Goal: Communication & Community: Answer question/provide support

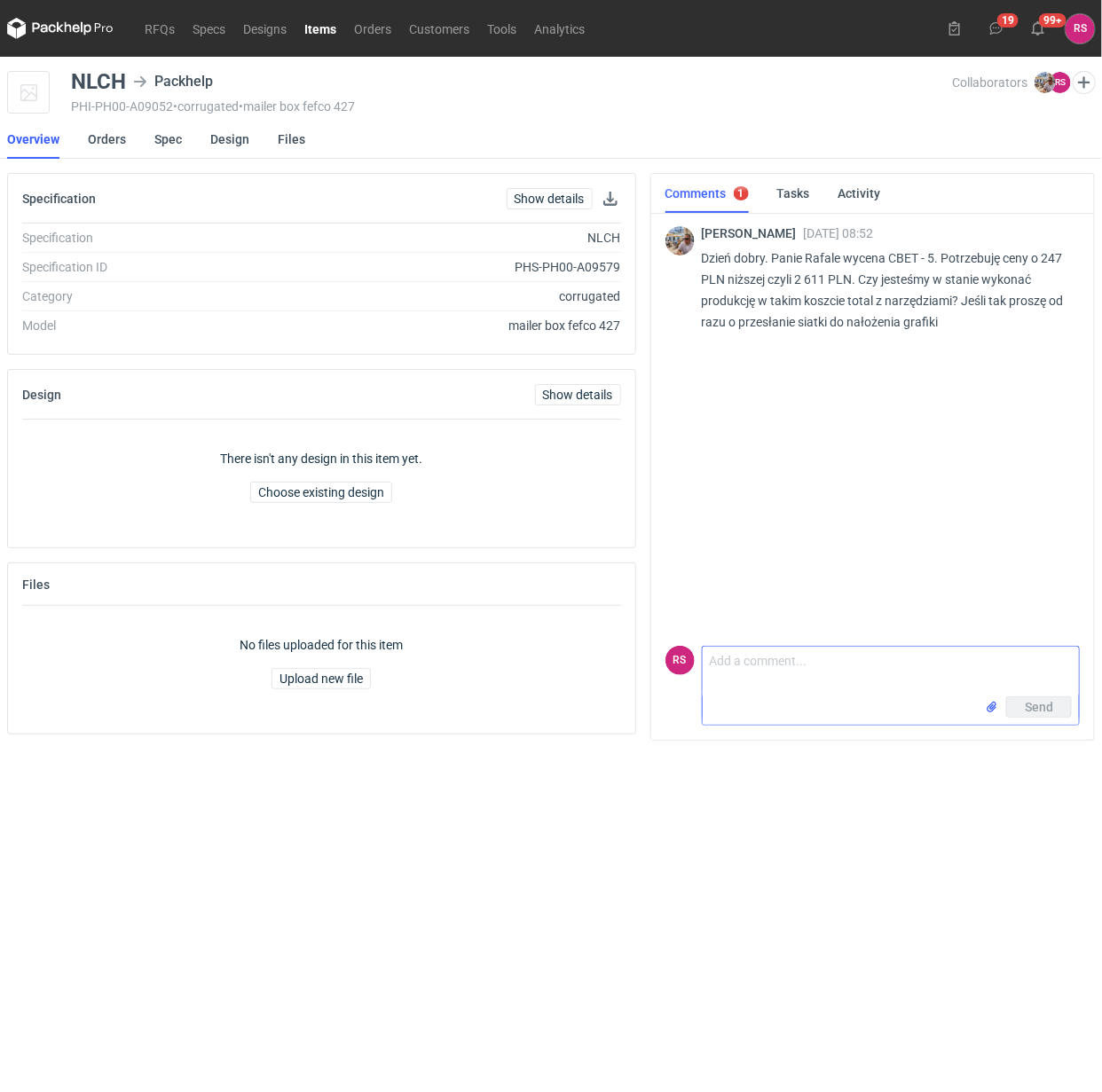
click at [806, 668] on textarea "Comment message" at bounding box center [891, 672] width 377 height 50
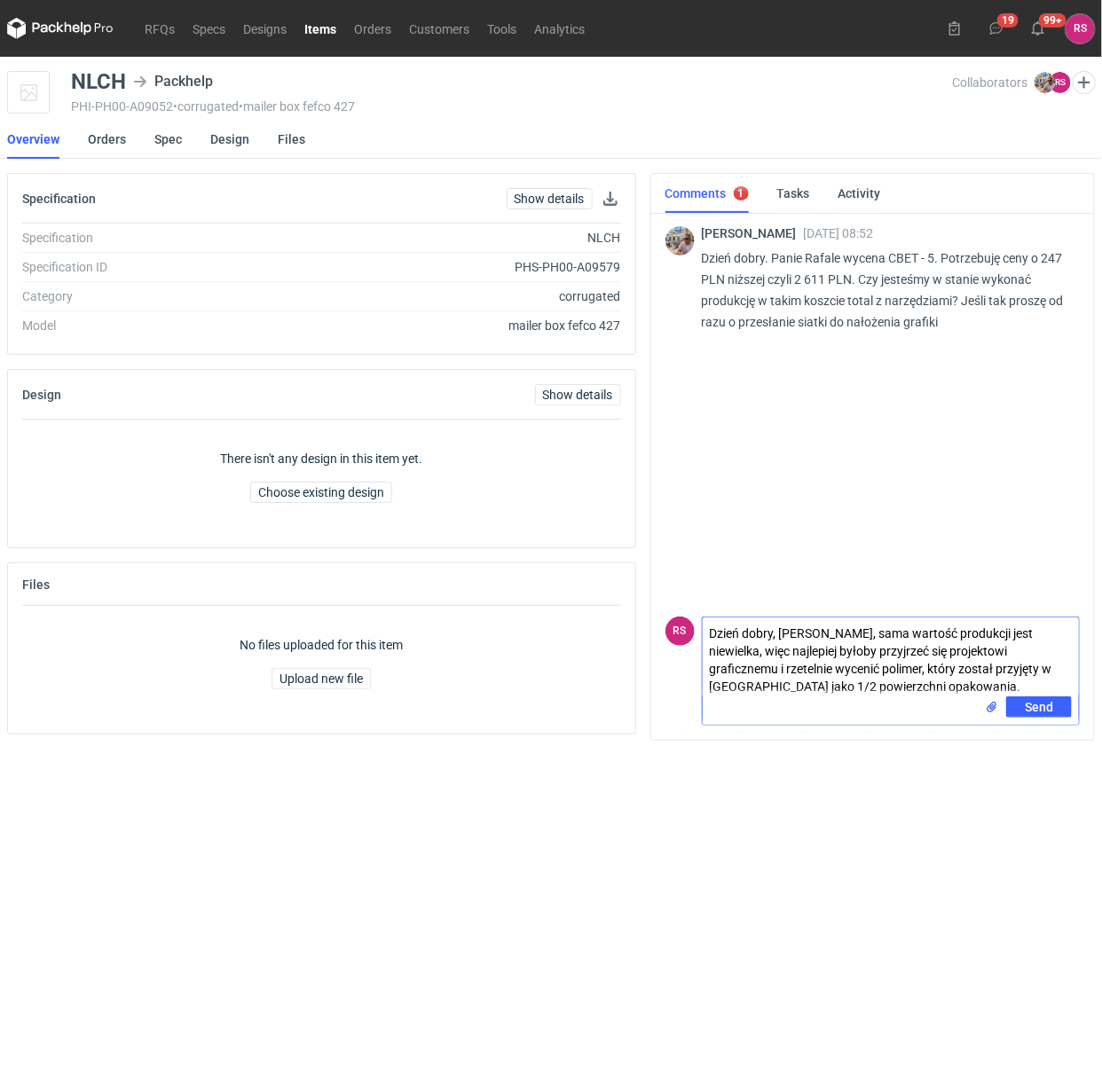
click at [1041, 671] on textarea "Dzień dobry, Panie Michale, sama wartość produkcji jest niewielka, więc najlepi…" at bounding box center [891, 657] width 377 height 79
click at [1004, 668] on textarea "Dzień dobry, Panie Michale, sama wartość produkcji jest niewielka, więc najlepi…" at bounding box center [891, 657] width 377 height 79
drag, startPoint x: 999, startPoint y: 668, endPoint x: 752, endPoint y: 681, distance: 247.9
click at [752, 681] on textarea "Dzień dobry, Panie Michale, sama wartość produkcji jest niewielka, więc najlepi…" at bounding box center [891, 657] width 377 height 79
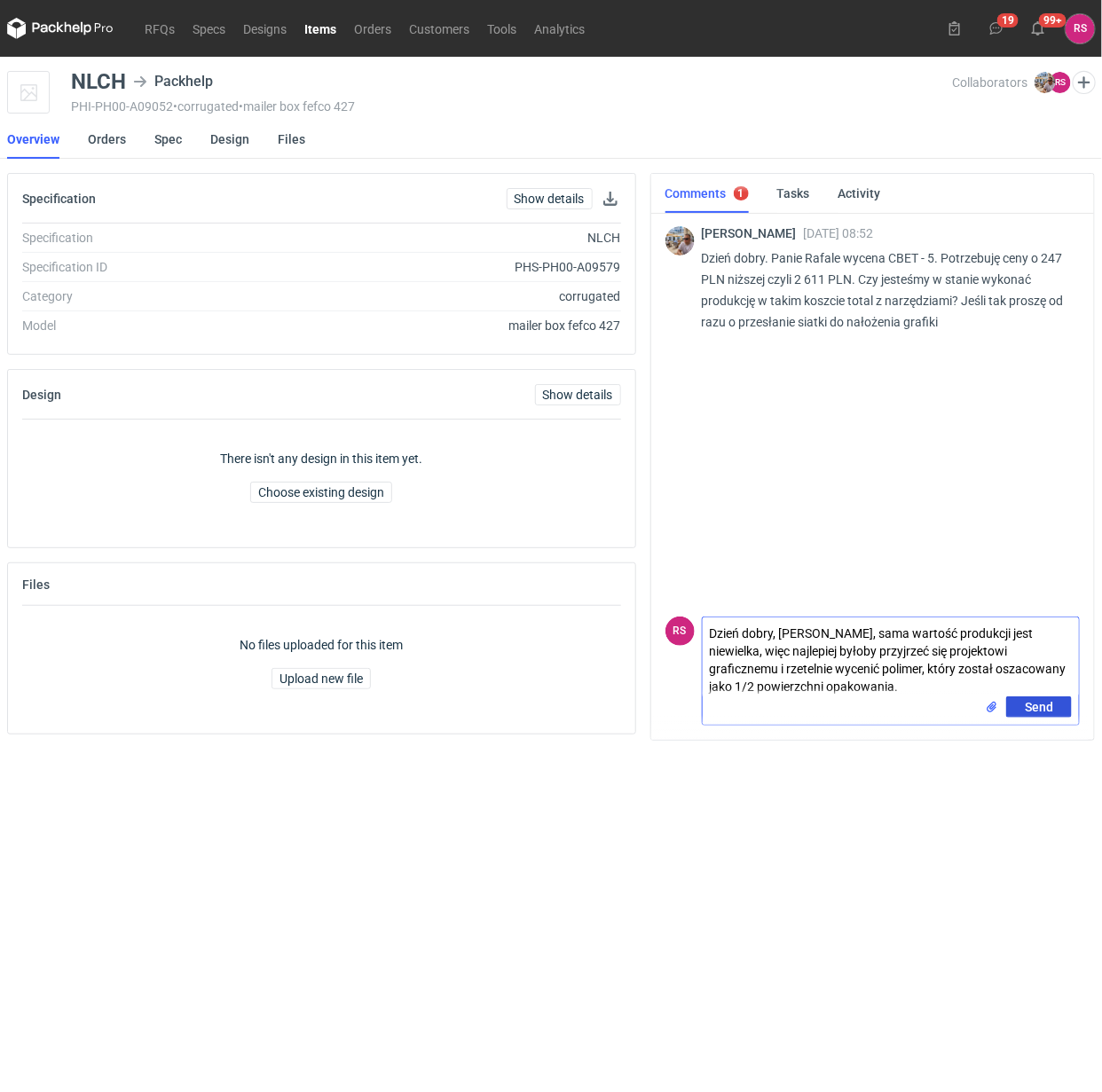
type textarea "Dzień dobry, [PERSON_NAME], sama wartość produkcji jest niewielka, więc najlepi…"
click at [1040, 707] on span "Send" at bounding box center [1039, 707] width 28 height 12
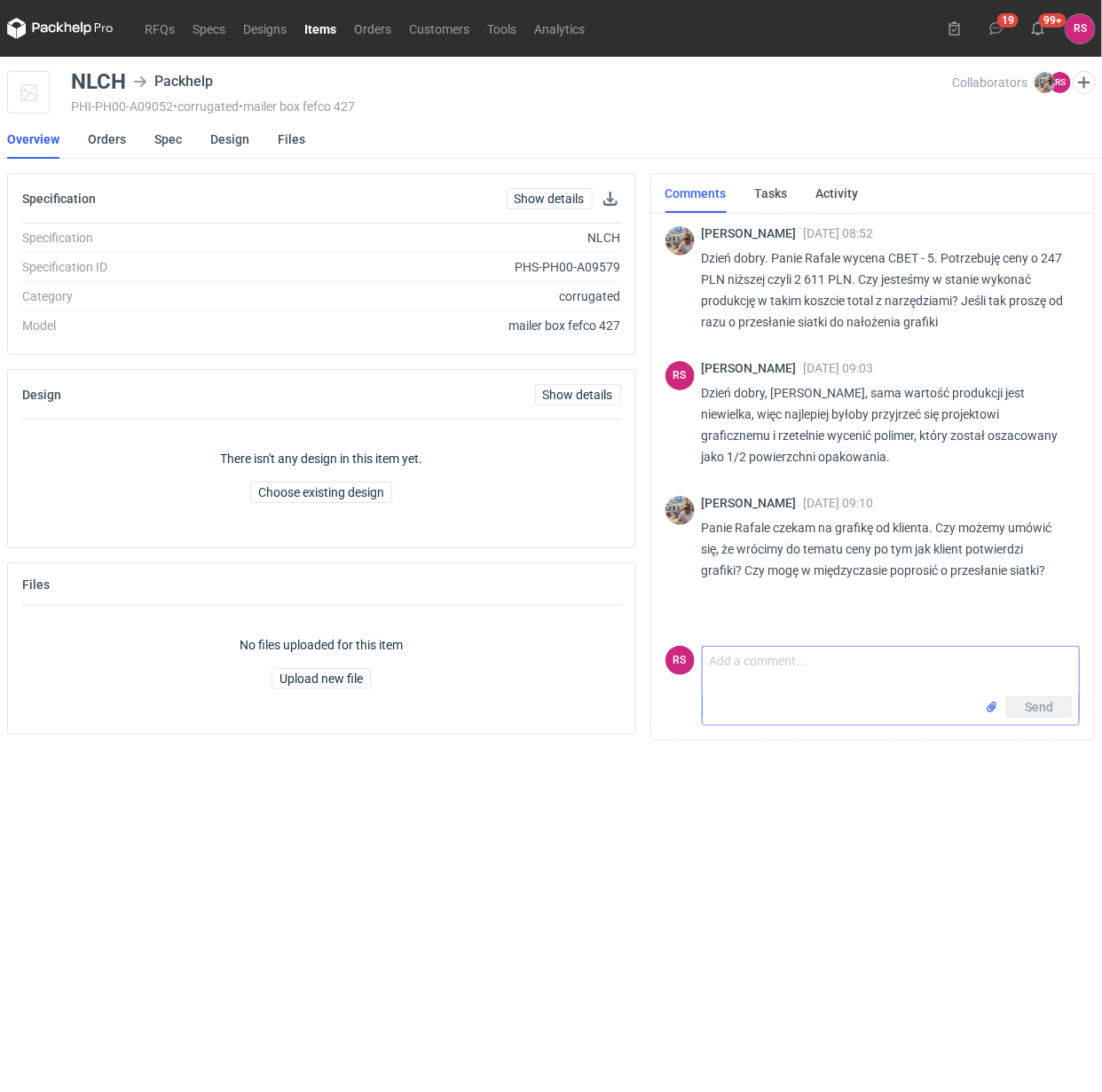
click at [808, 658] on textarea "Comment message" at bounding box center [891, 672] width 377 height 50
click at [973, 662] on textarea "Panie Michale, sprawa uzgodnienia cen jest niepwna, więc" at bounding box center [891, 672] width 377 height 50
drag, startPoint x: 794, startPoint y: 664, endPoint x: 1070, endPoint y: 666, distance: 276.0
click at [1070, 666] on textarea "Panie Michale, sprawa uzgodnienia cen jest niepewna, więc" at bounding box center [891, 672] width 377 height 50
type textarea "P"
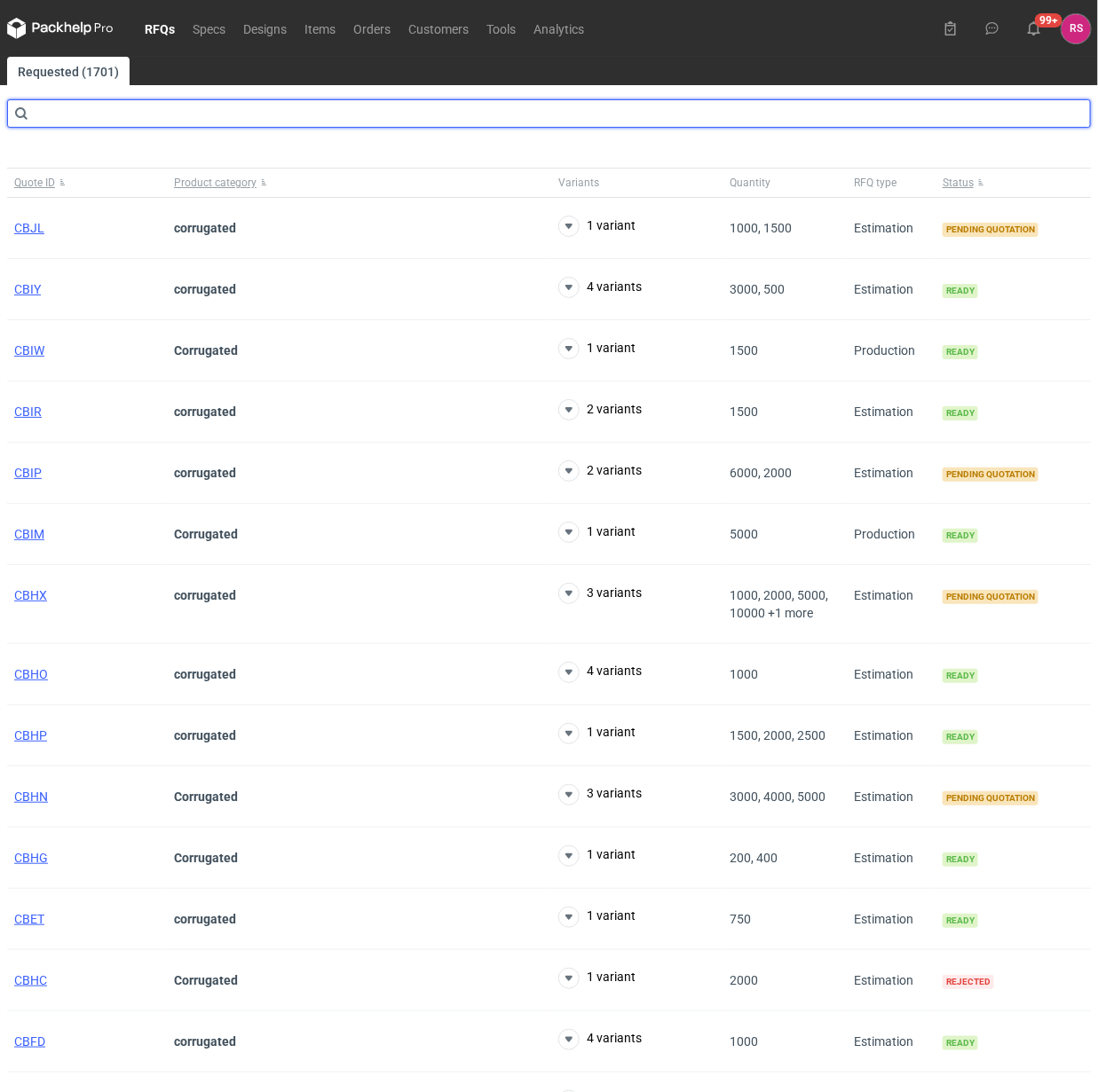
click at [185, 109] on input "text" at bounding box center [549, 113] width 1084 height 28
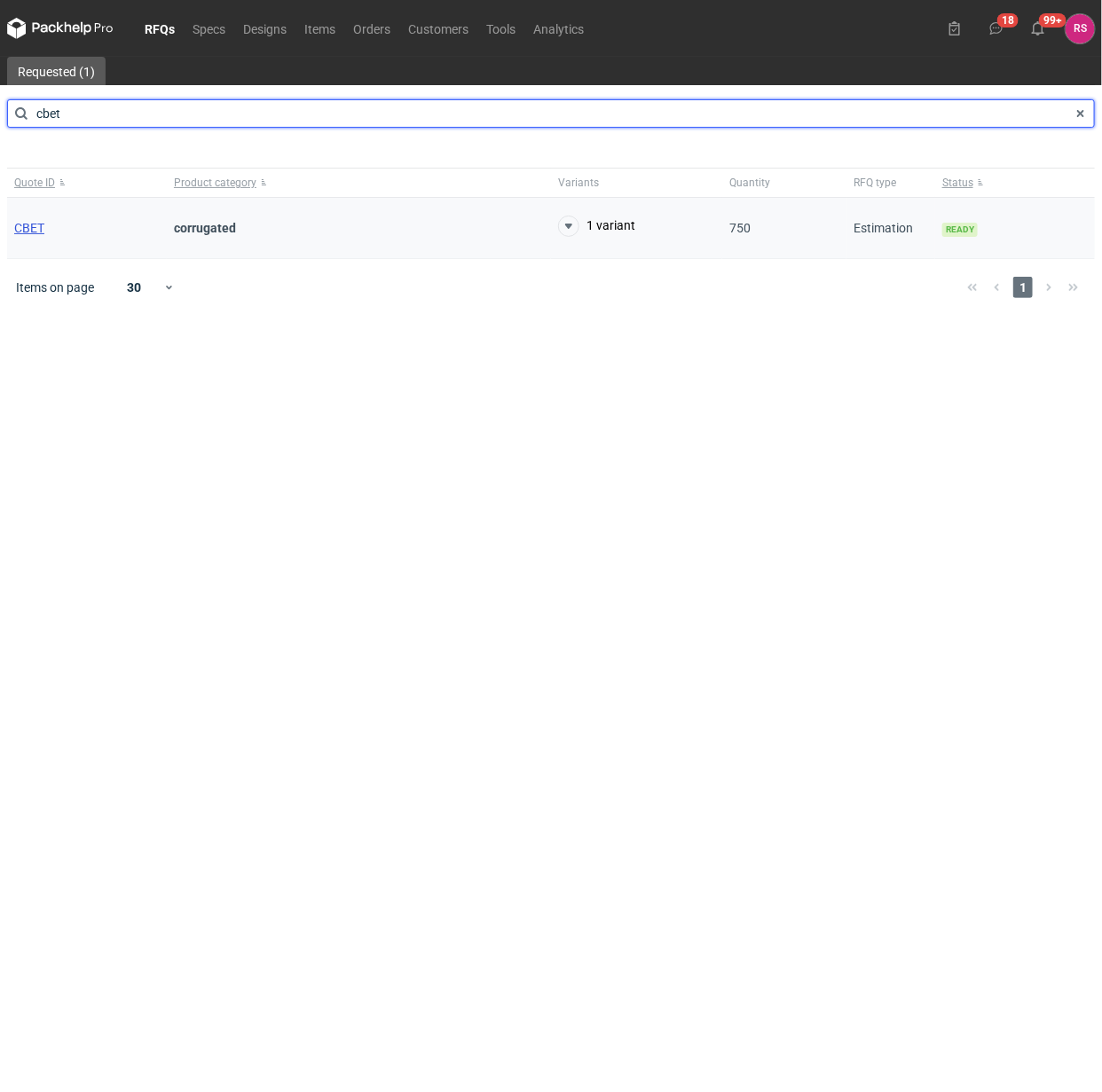
type input "cbet"
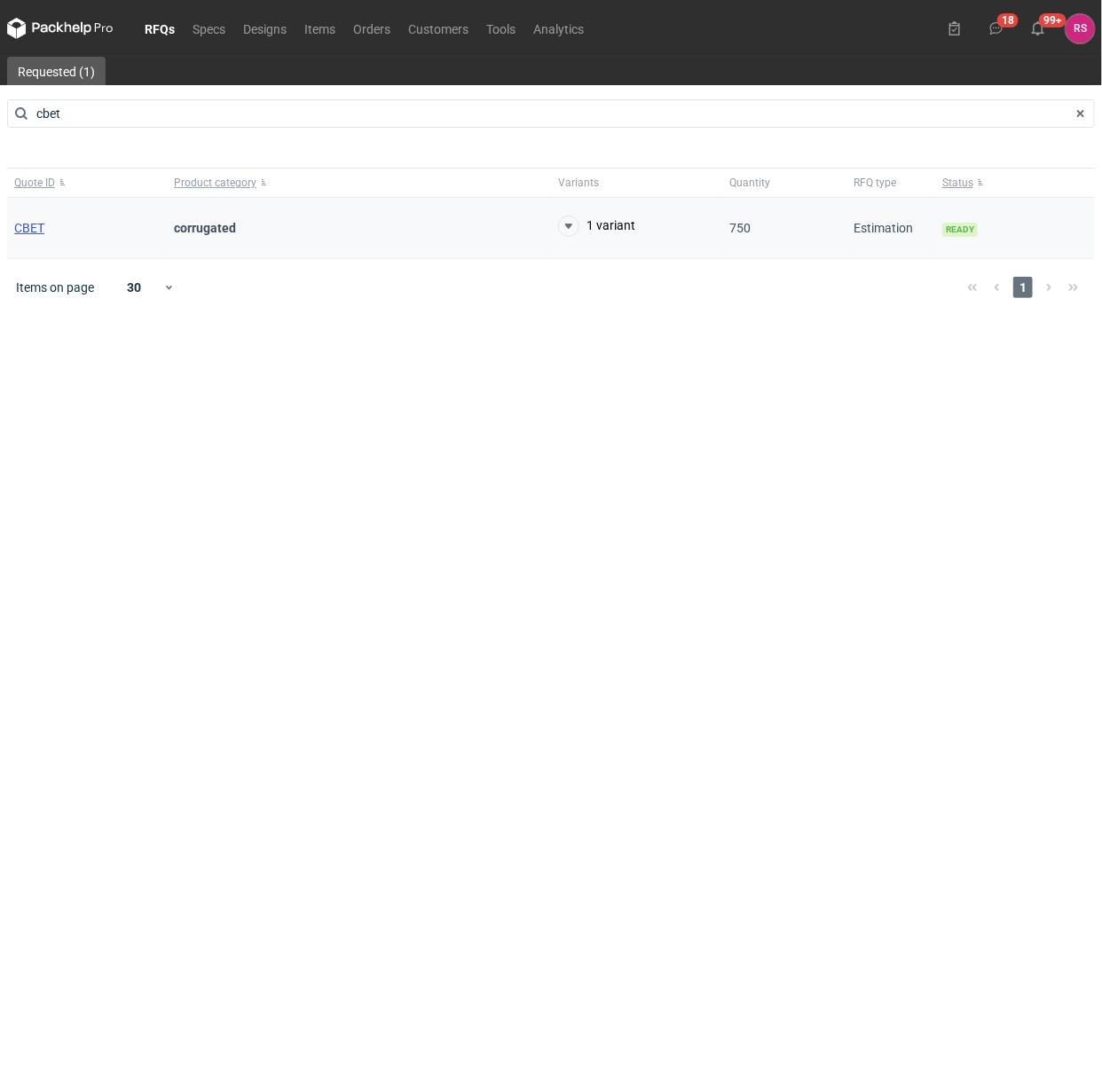
click at [34, 224] on span "CBET" at bounding box center [29, 228] width 30 height 14
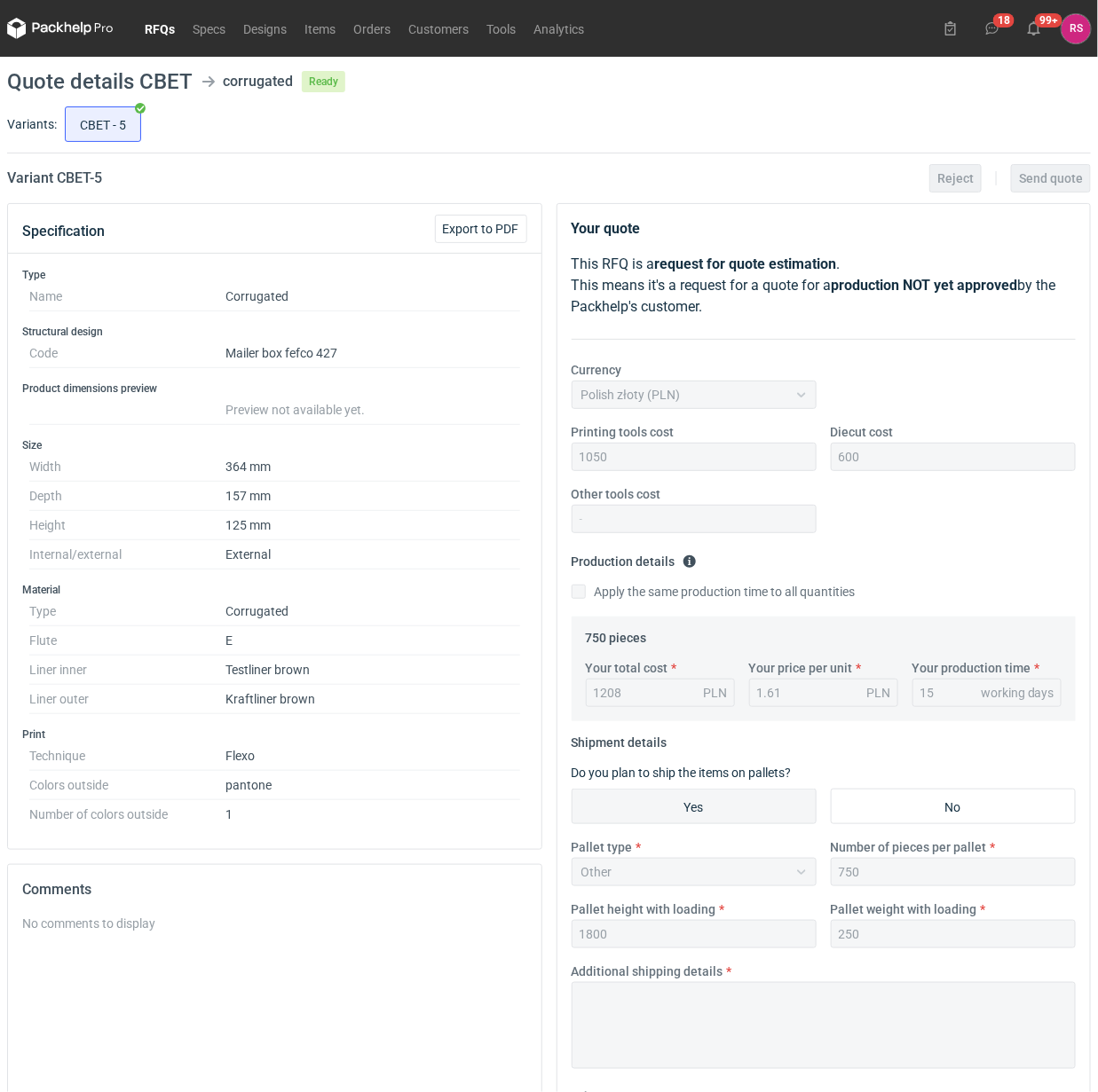
click at [160, 23] on link "RFQs" at bounding box center [160, 28] width 48 height 21
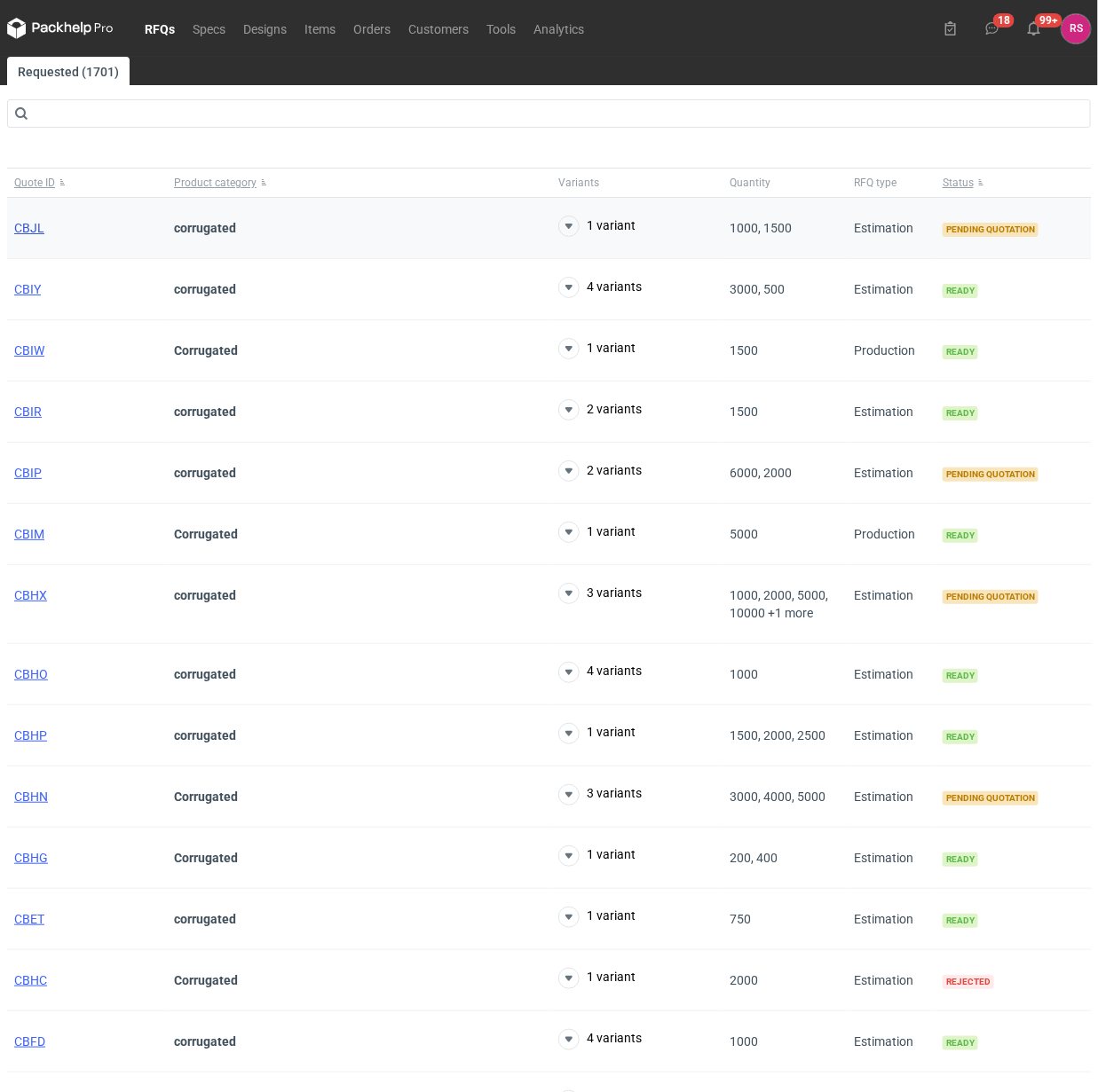
click at [25, 228] on span "CBJL" at bounding box center [29, 228] width 30 height 14
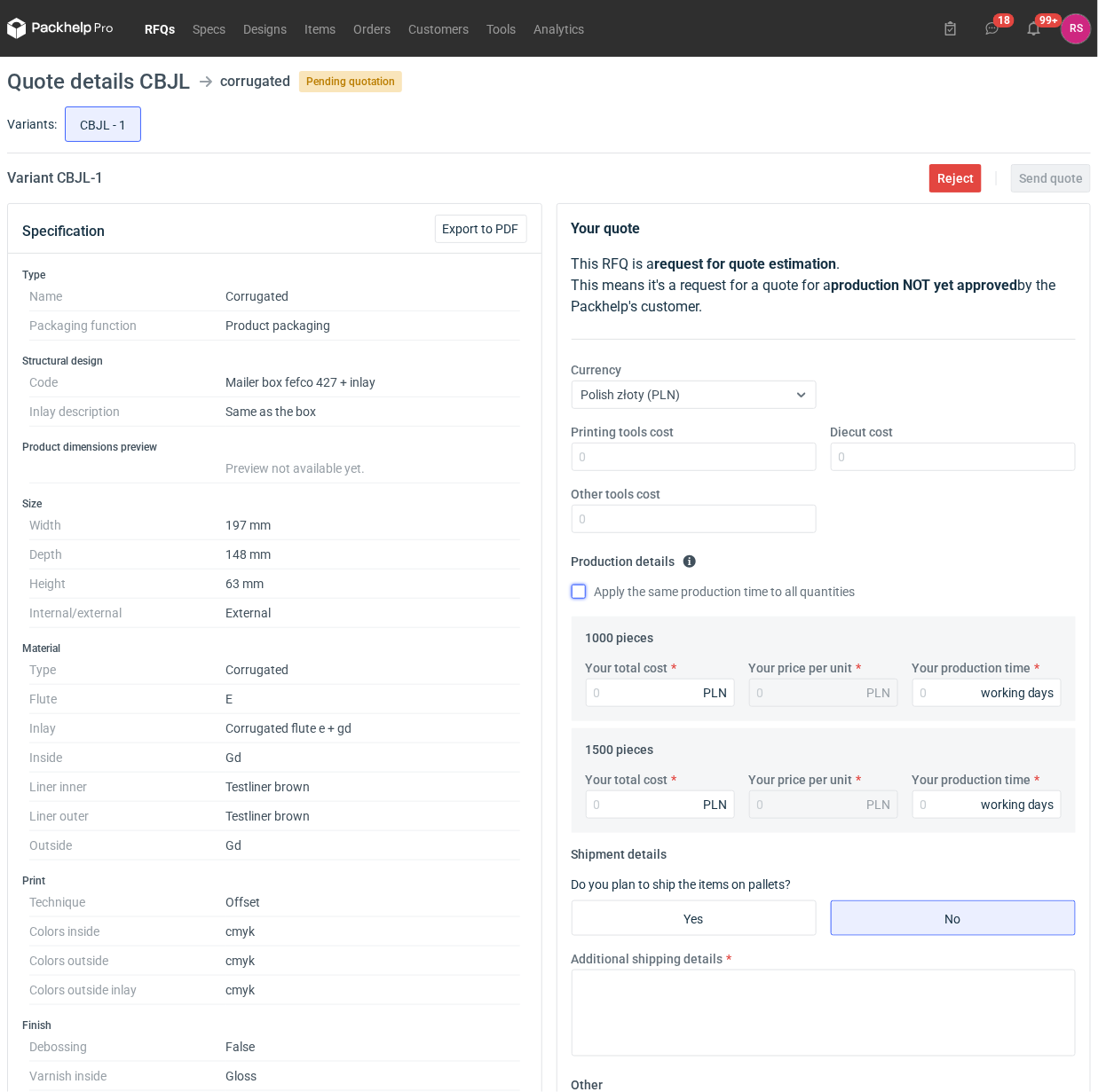
click at [578, 595] on input "Apply the same production time to all quantities" at bounding box center [579, 592] width 14 height 14
checkbox input "true"
click at [663, 690] on input "Your total cost" at bounding box center [660, 693] width 149 height 28
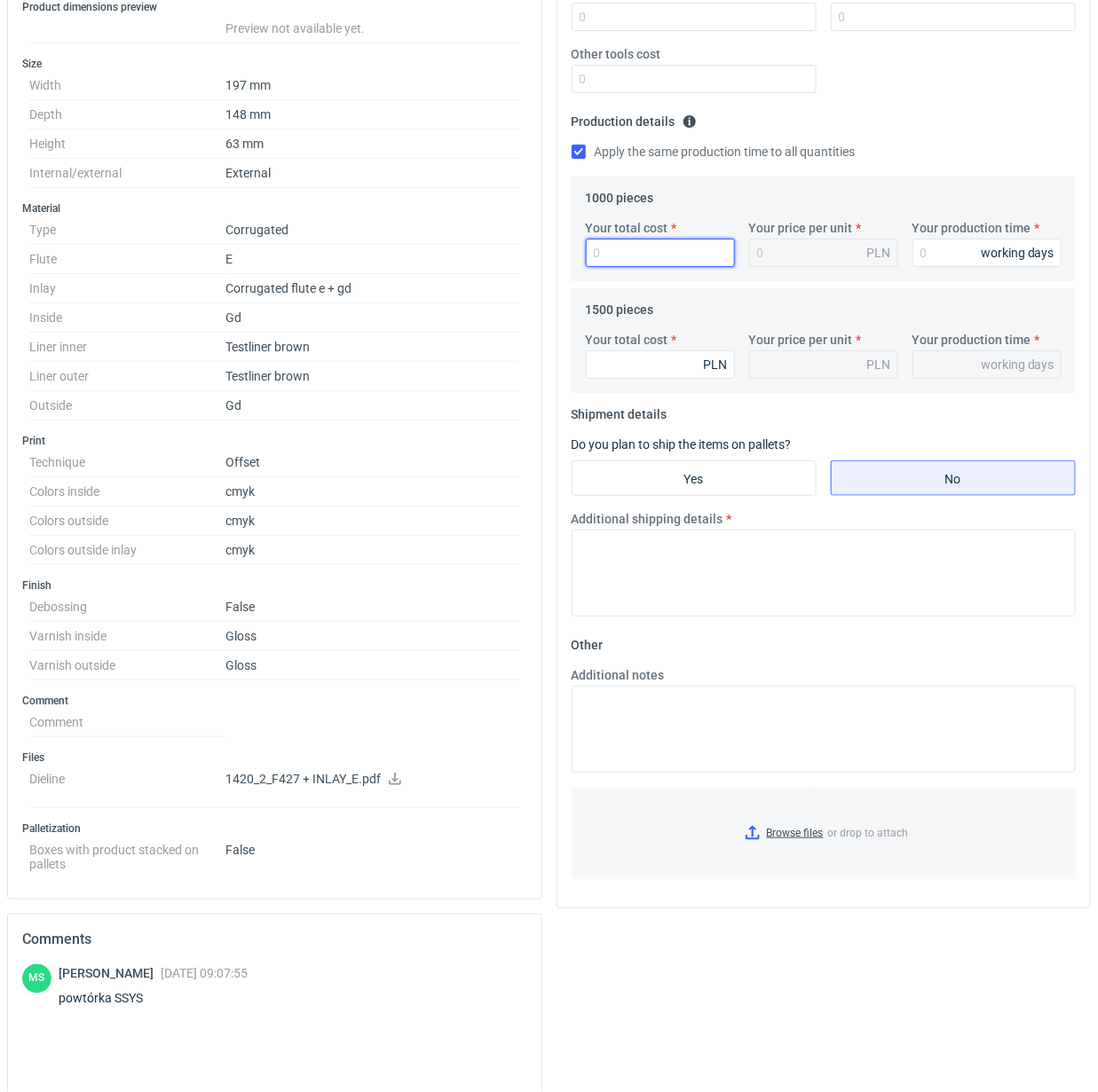
scroll to position [28, 0]
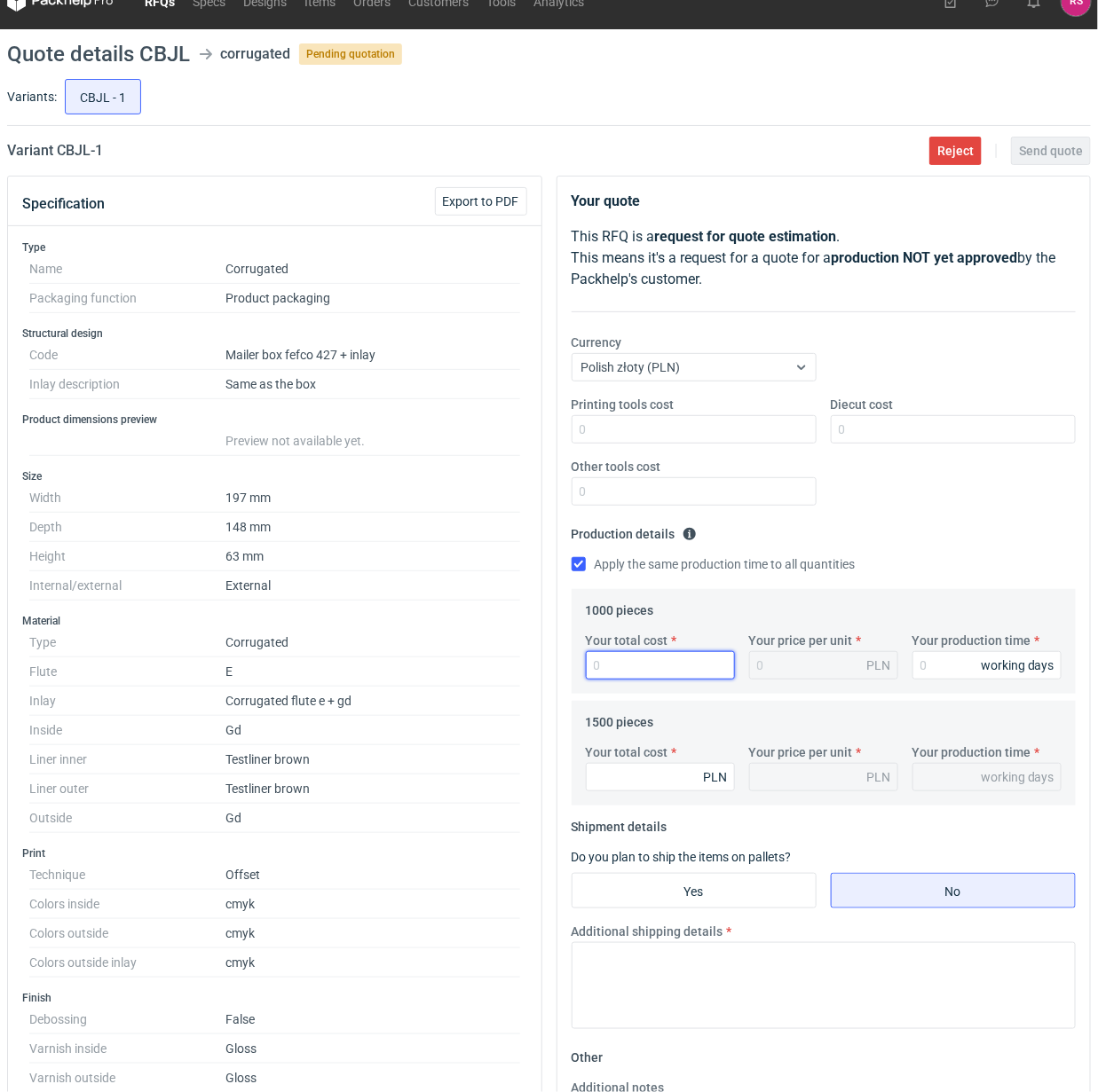
click at [646, 662] on input "Your total cost" at bounding box center [660, 665] width 149 height 28
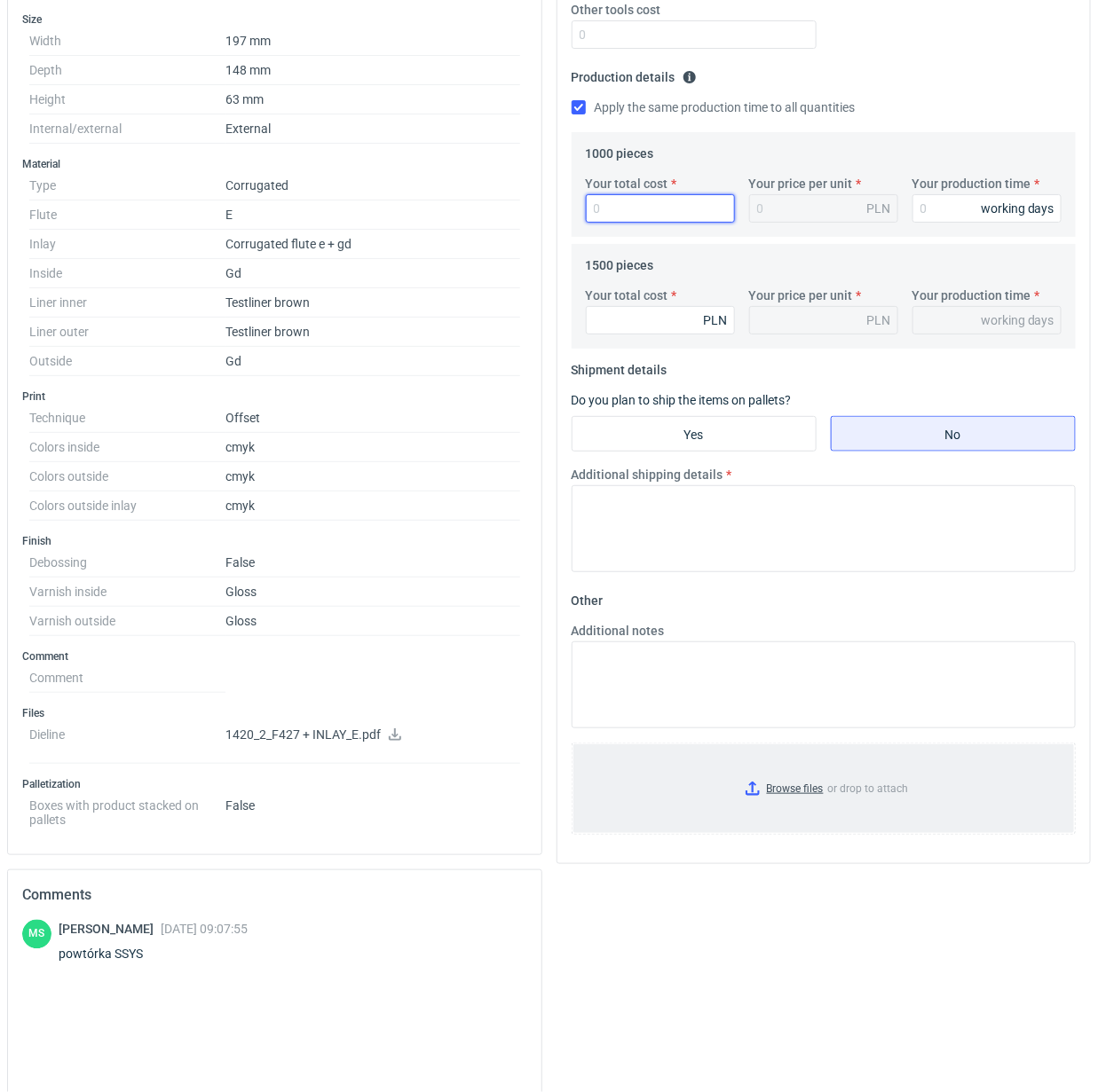
scroll to position [249, 0]
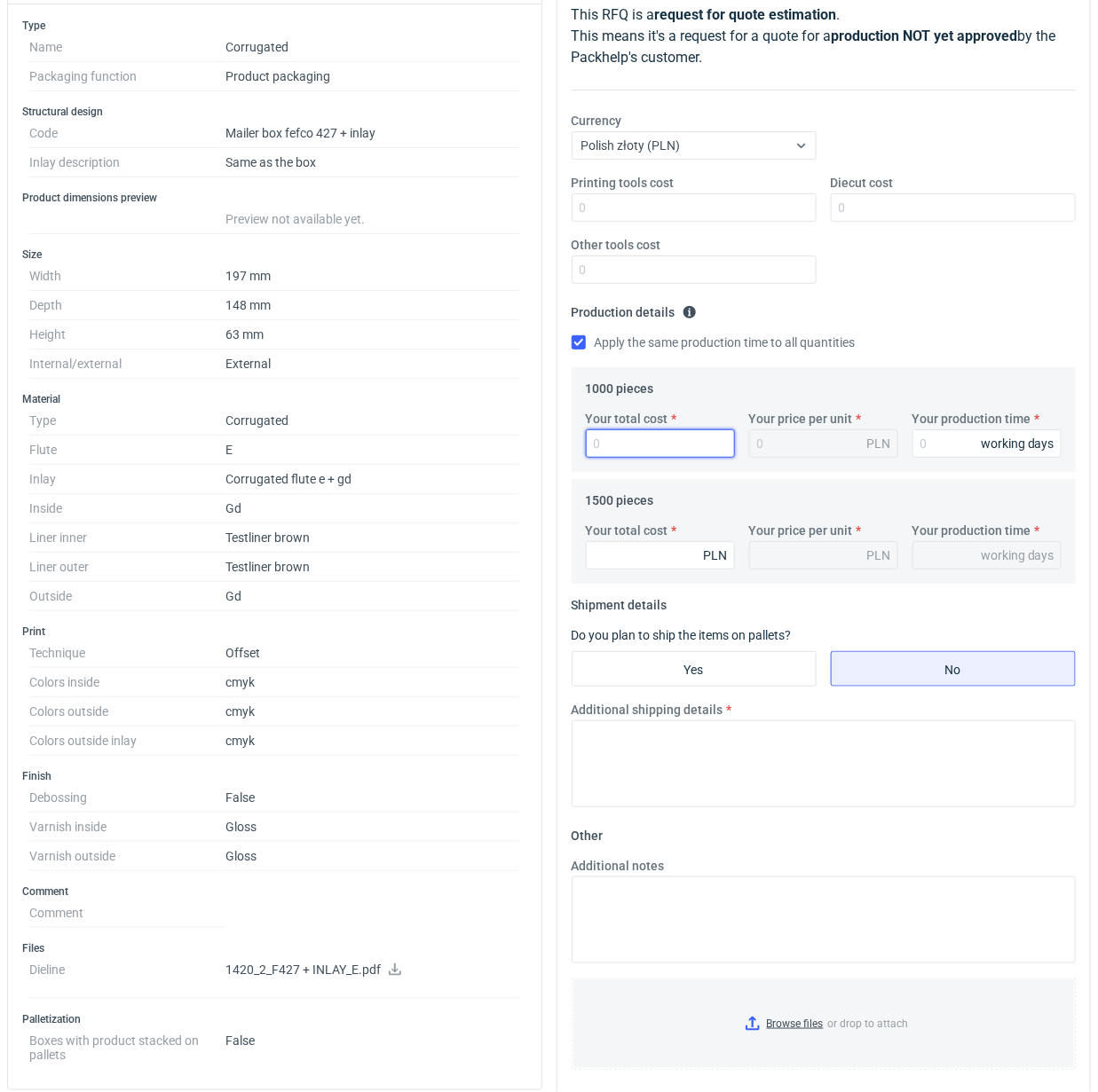
click at [641, 445] on input "Your total cost" at bounding box center [660, 444] width 149 height 28
click at [655, 437] on input "Your total cost" at bounding box center [660, 444] width 149 height 28
type input "445"
type input "0.45"
type input "44"
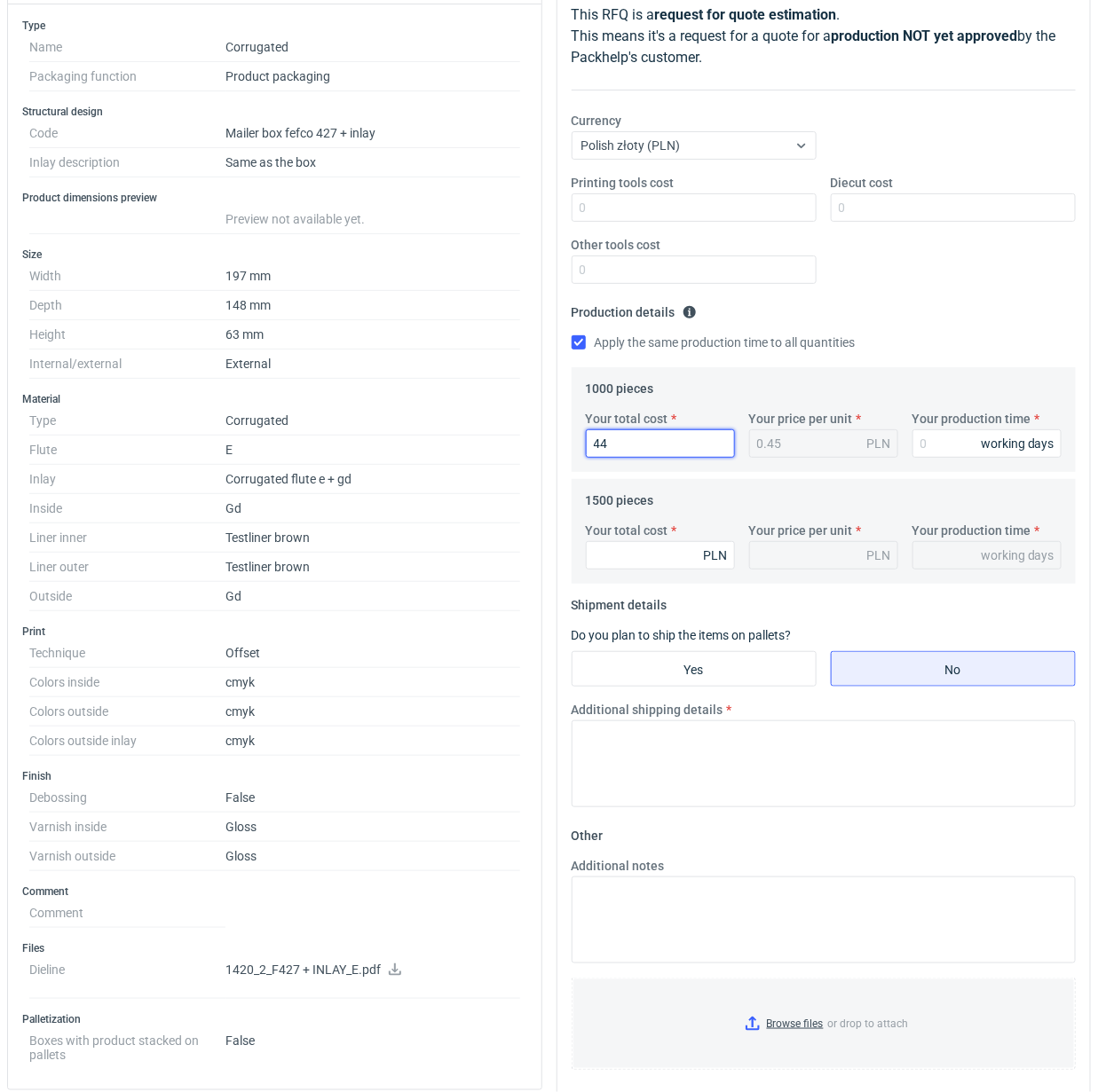
type input "0.04"
type input "4"
type input "433"
type input "0.43"
type input "4330"
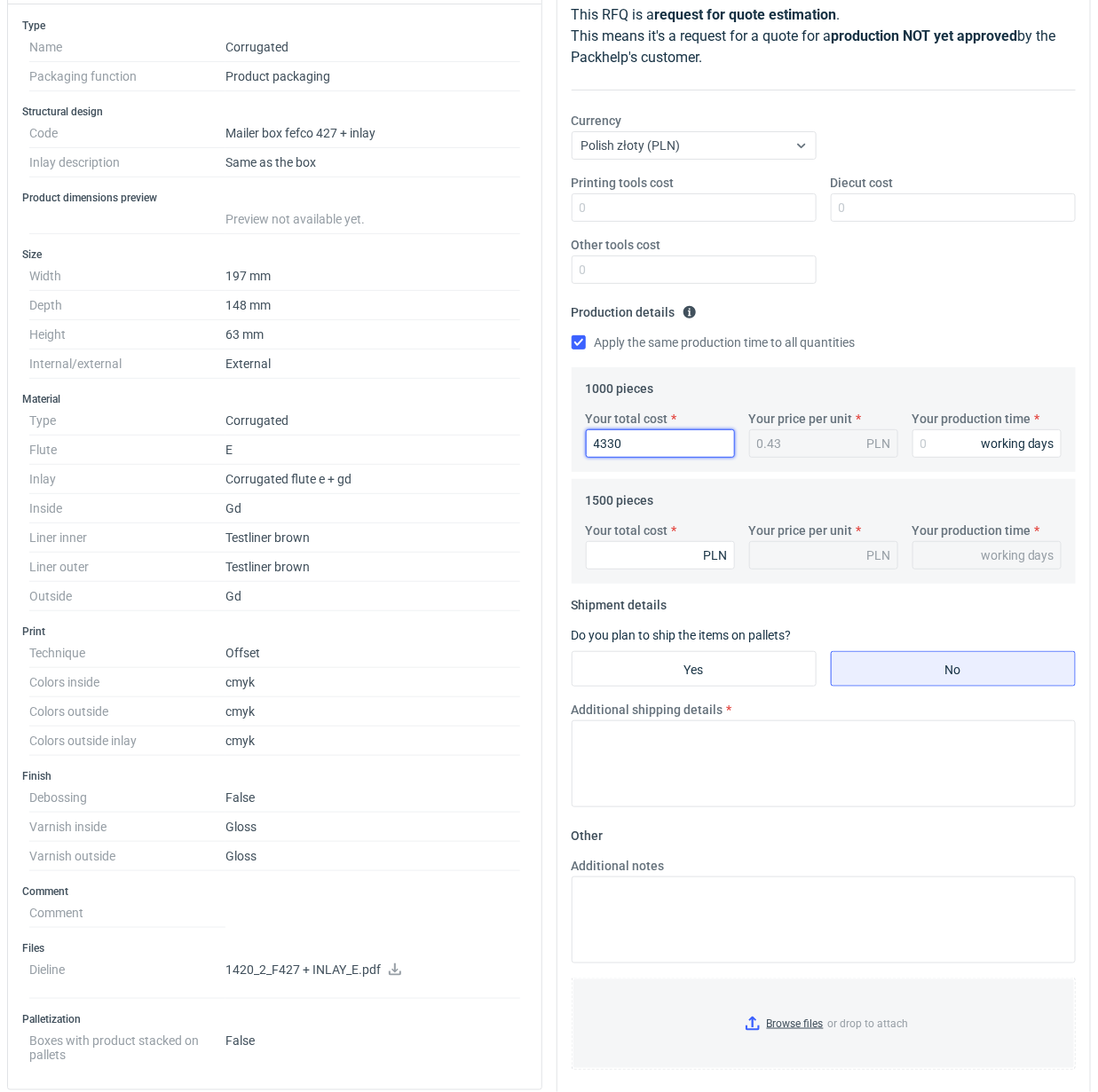
type input "4.33"
type input "4330"
click at [960, 441] on input "Your production time" at bounding box center [986, 444] width 149 height 28
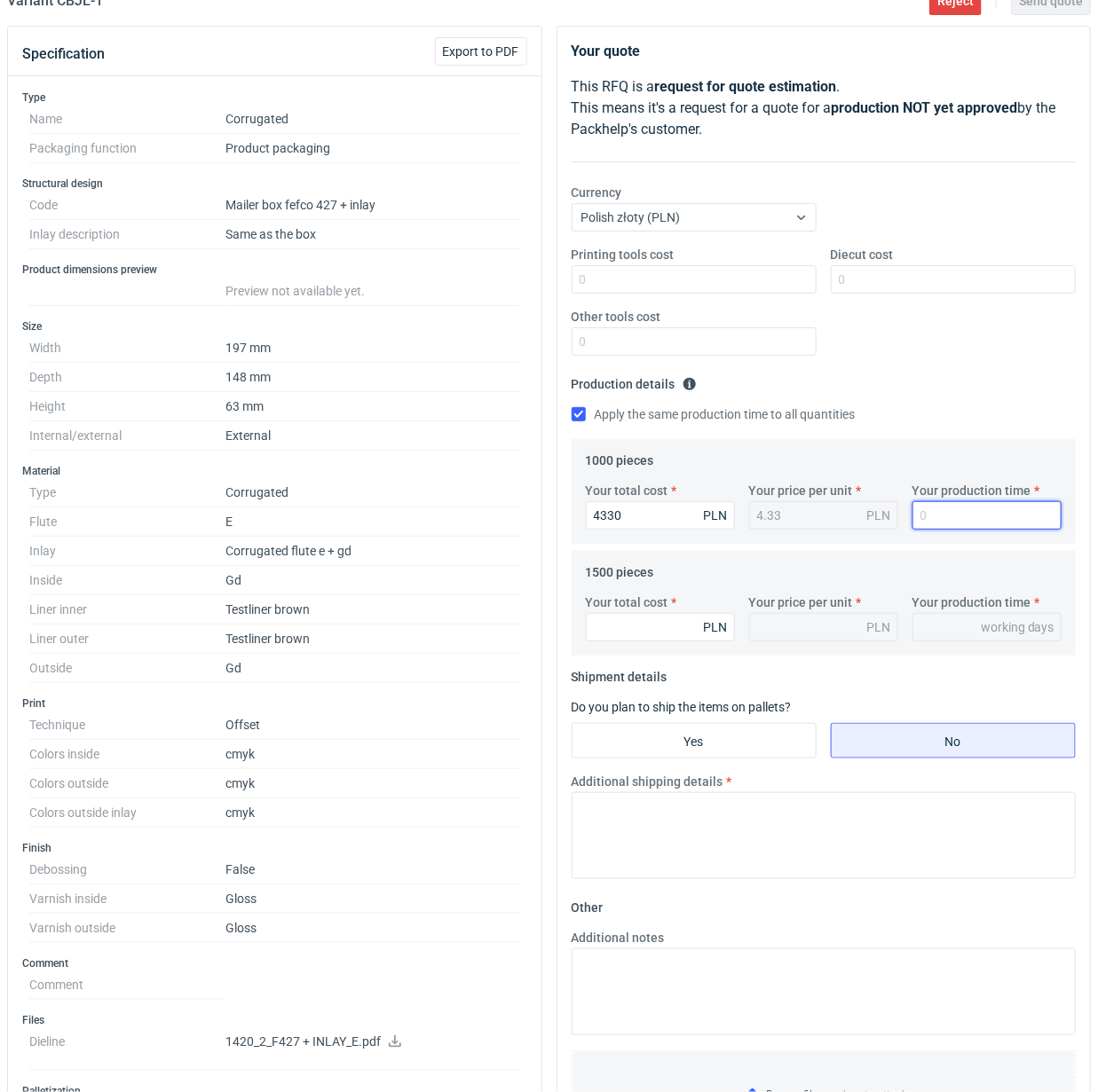
scroll to position [138, 0]
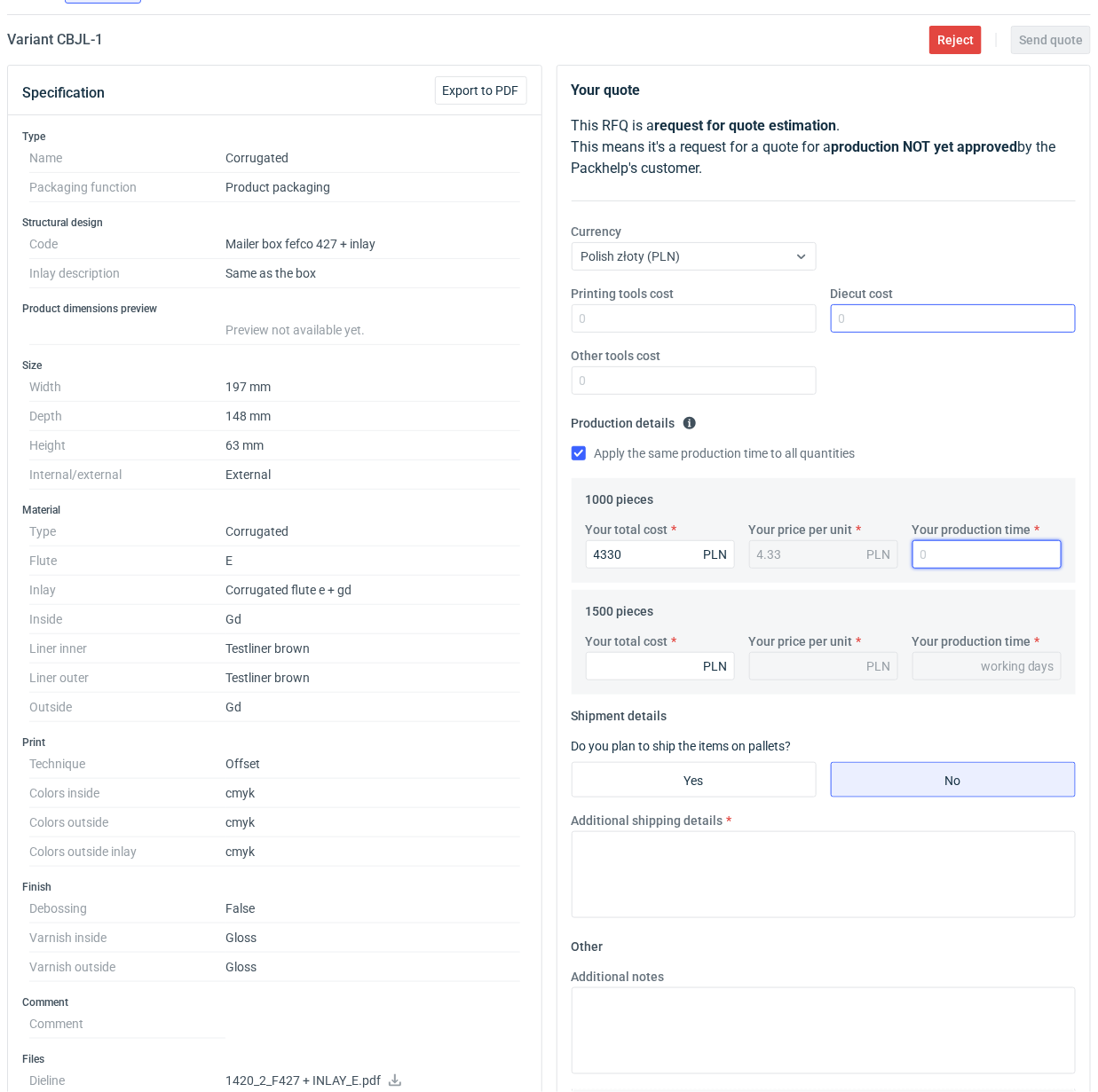
type input "1"
type input "15"
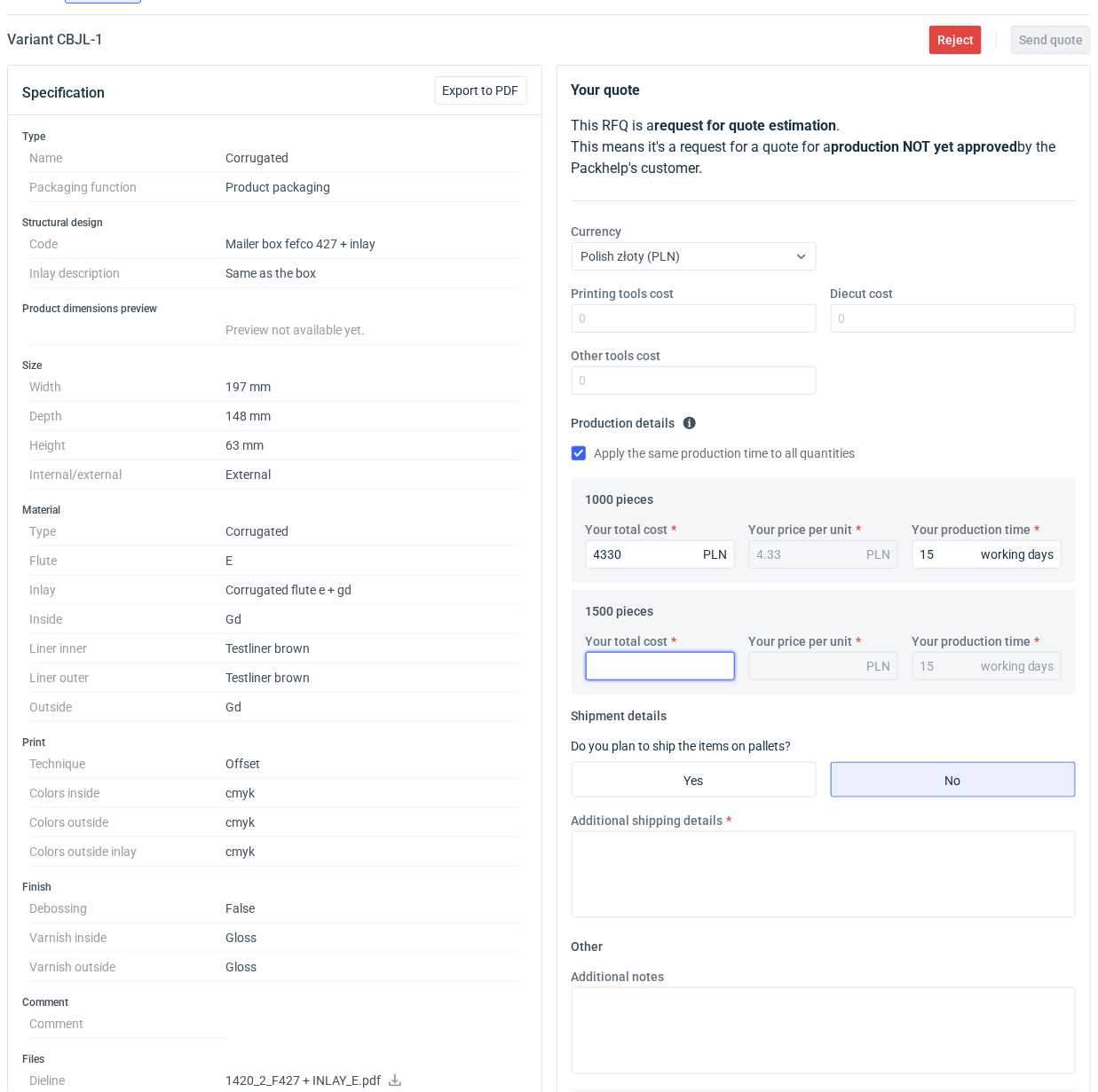
click at [682, 670] on input "Your total cost" at bounding box center [660, 666] width 149 height 28
type input "5460"
type input "3.64"
type input "5460"
click at [698, 774] on input "Yes" at bounding box center [693, 780] width 243 height 34
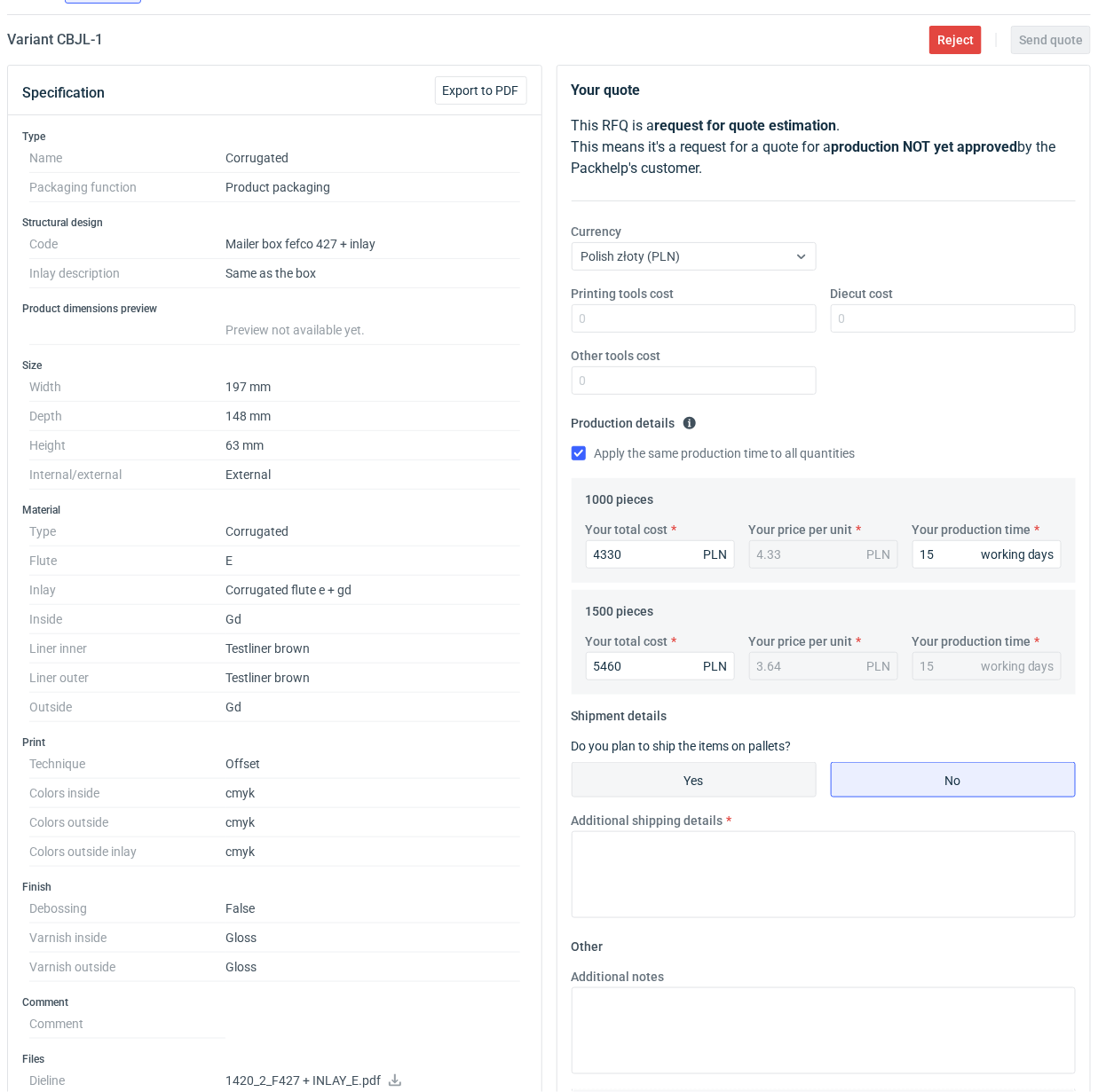
radio input "true"
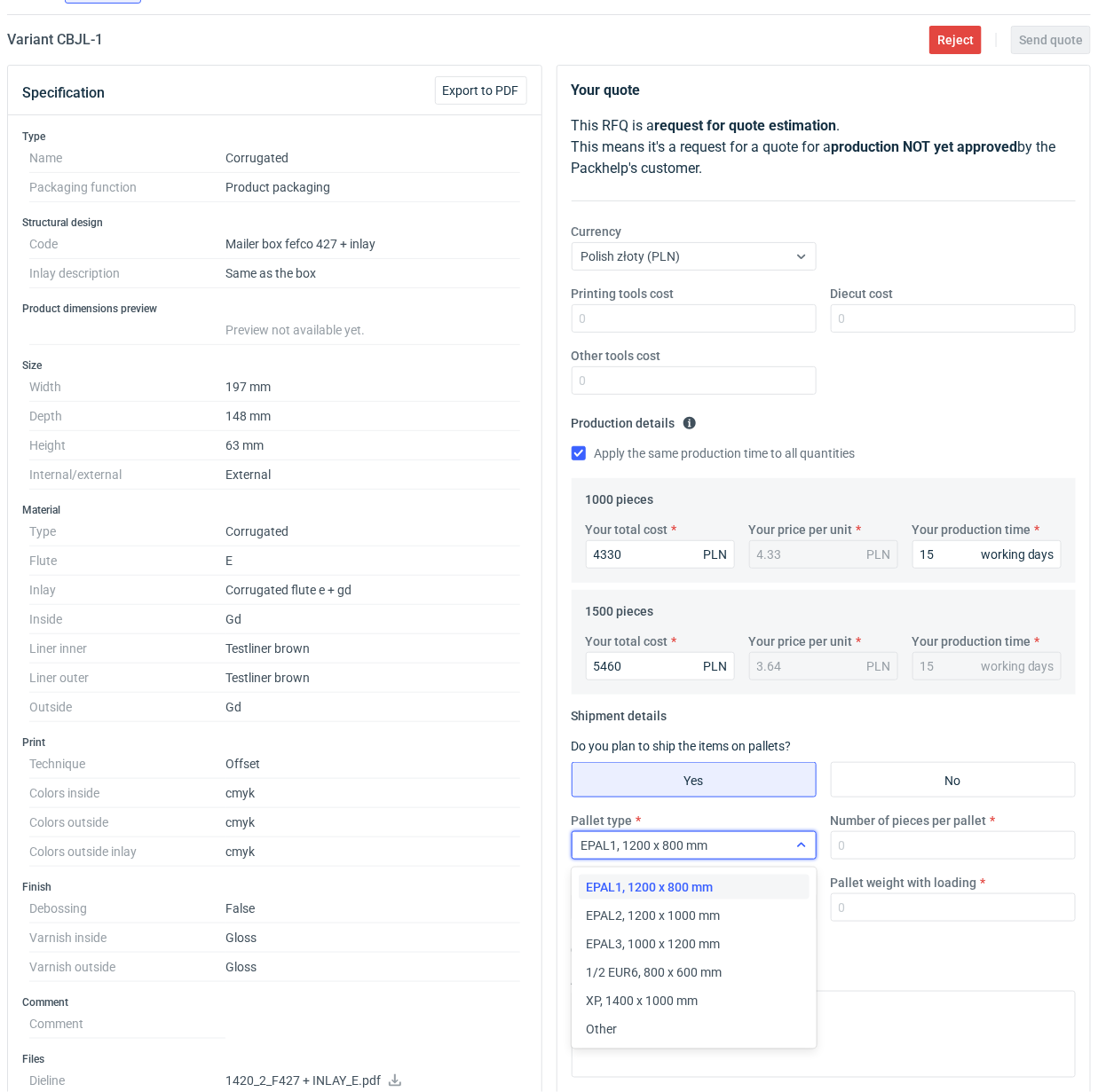
click at [792, 846] on div at bounding box center [801, 846] width 28 height 14
click at [663, 1021] on div "Other" at bounding box center [694, 1030] width 217 height 18
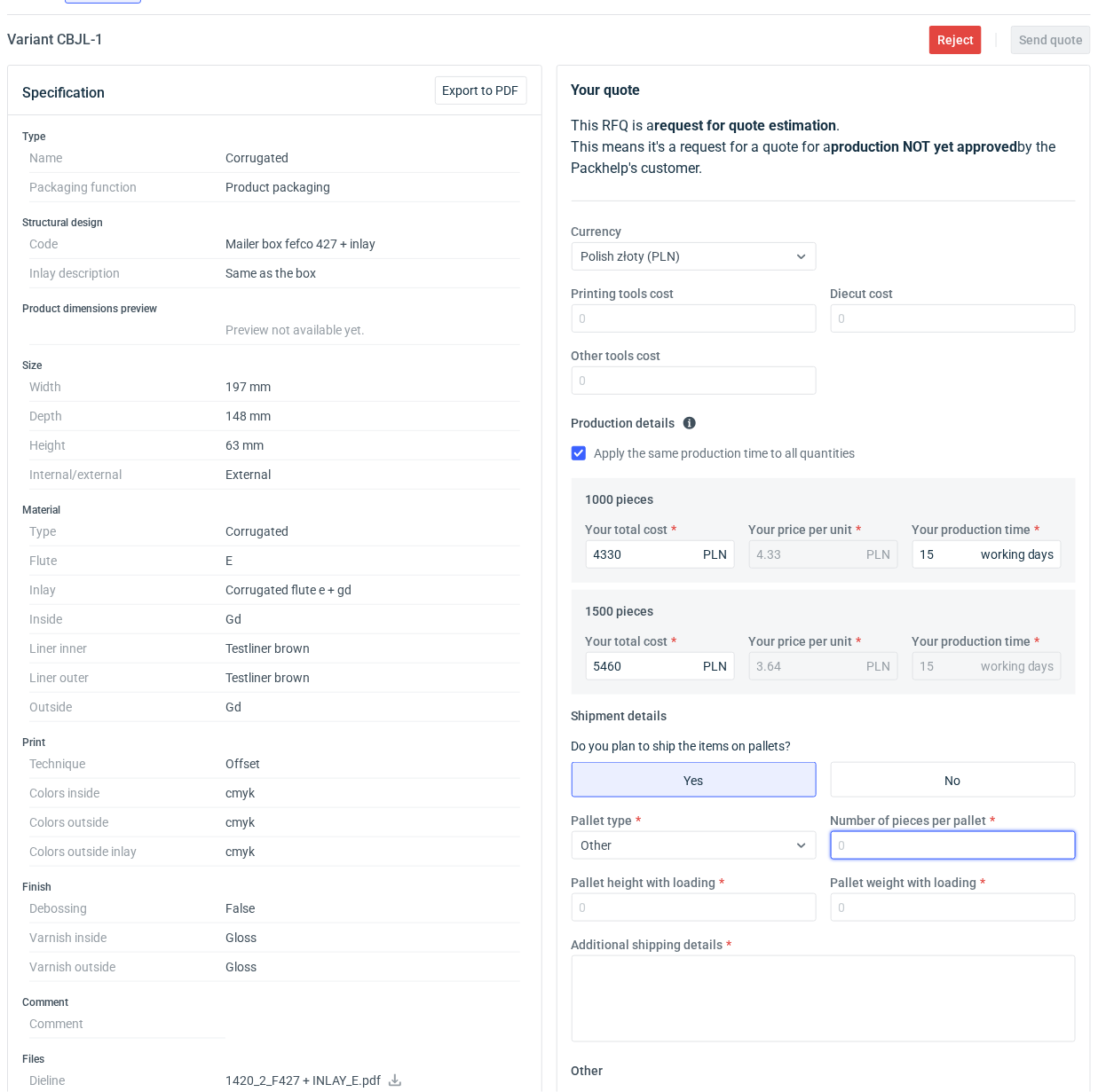
click at [920, 850] on input "Number of pieces per pallet" at bounding box center [953, 846] width 245 height 28
click at [898, 846] on input "Number of pieces per pallet" at bounding box center [953, 846] width 245 height 28
type input "1000"
type input "1800"
type input "300"
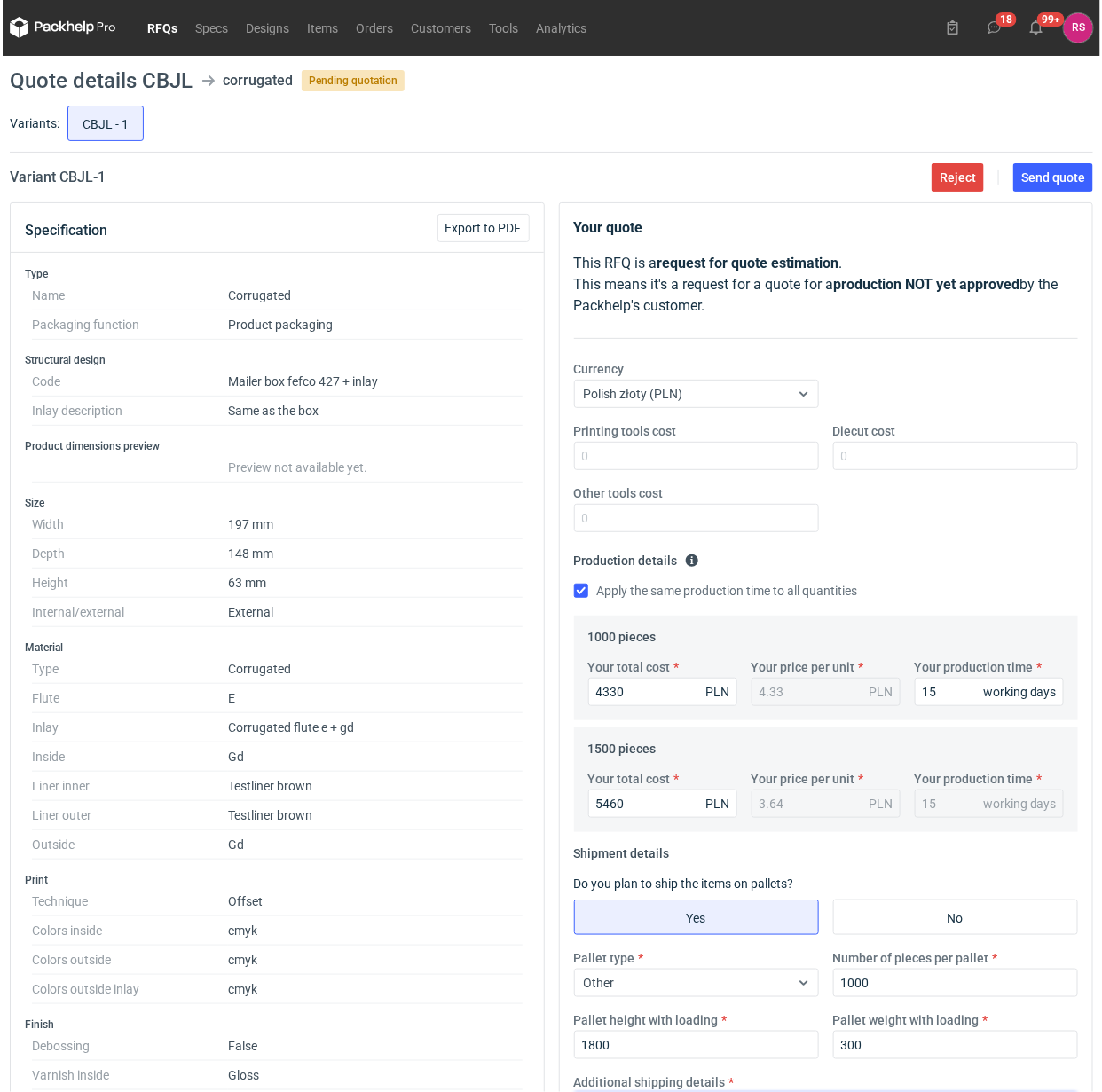
scroll to position [0, 0]
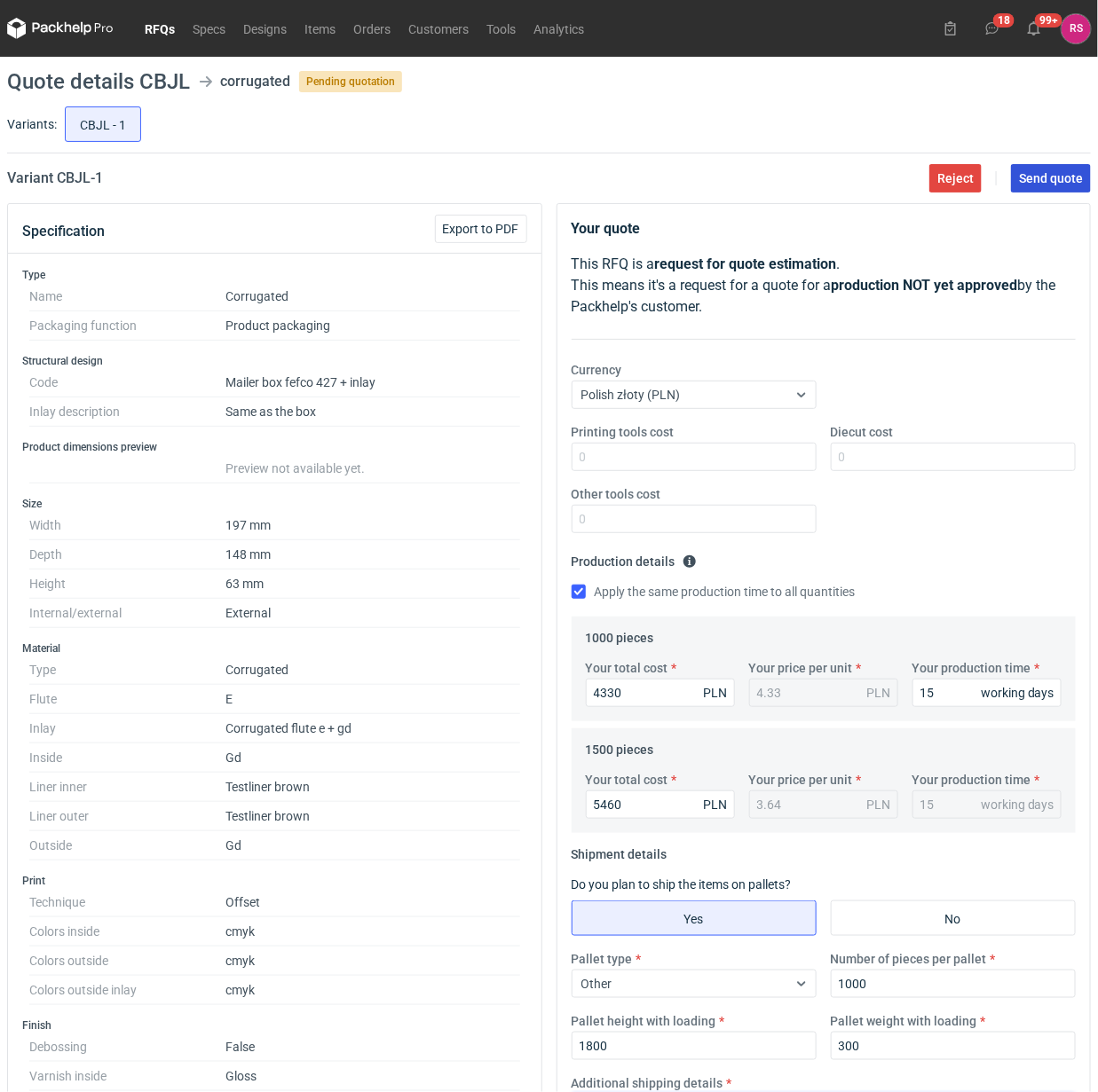
type textarea "Palety jednorazowe 1200x800"
click at [1052, 177] on span "Send quote" at bounding box center [1051, 178] width 64 height 12
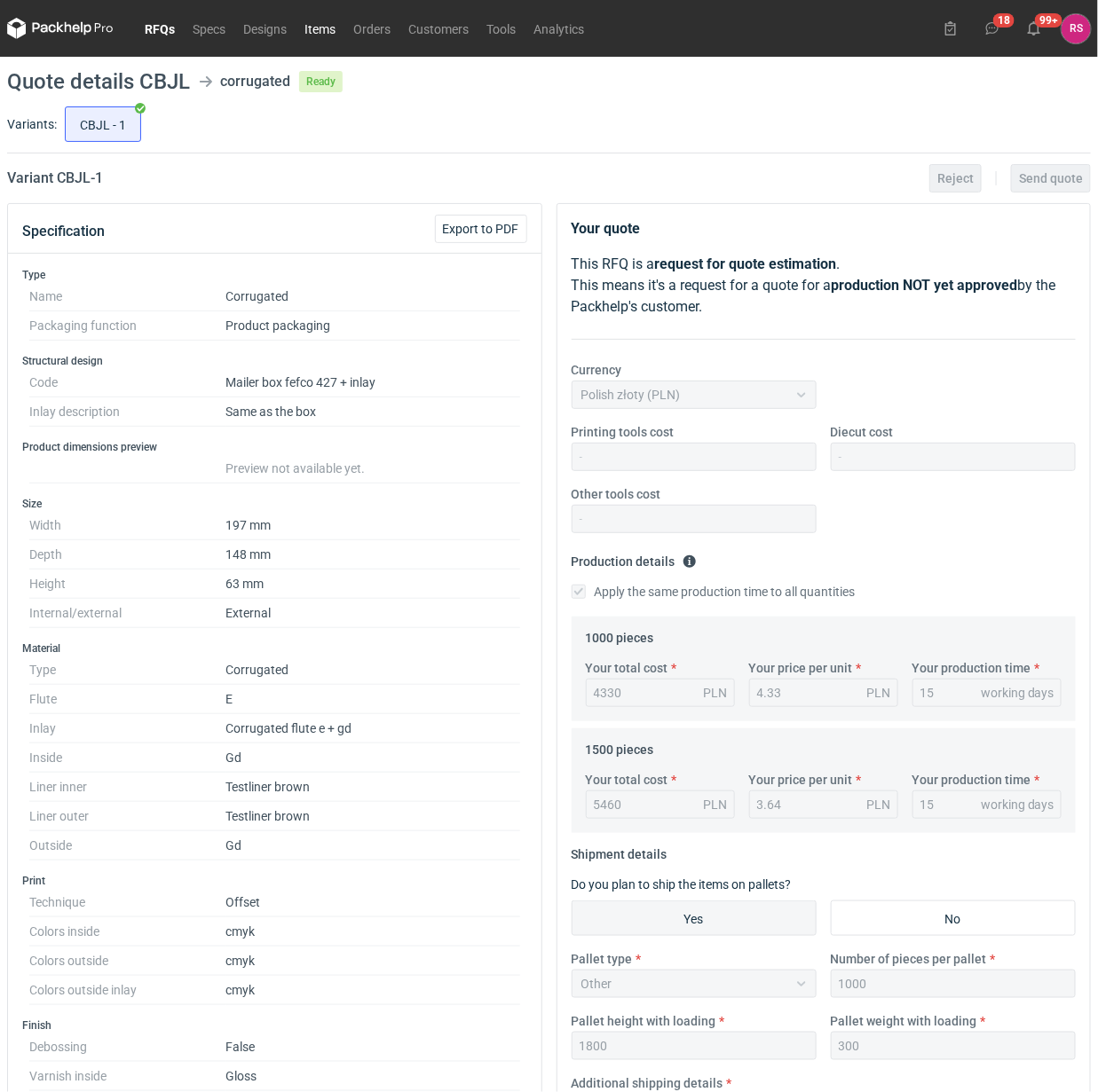
click at [320, 28] on link "Items" at bounding box center [320, 28] width 49 height 21
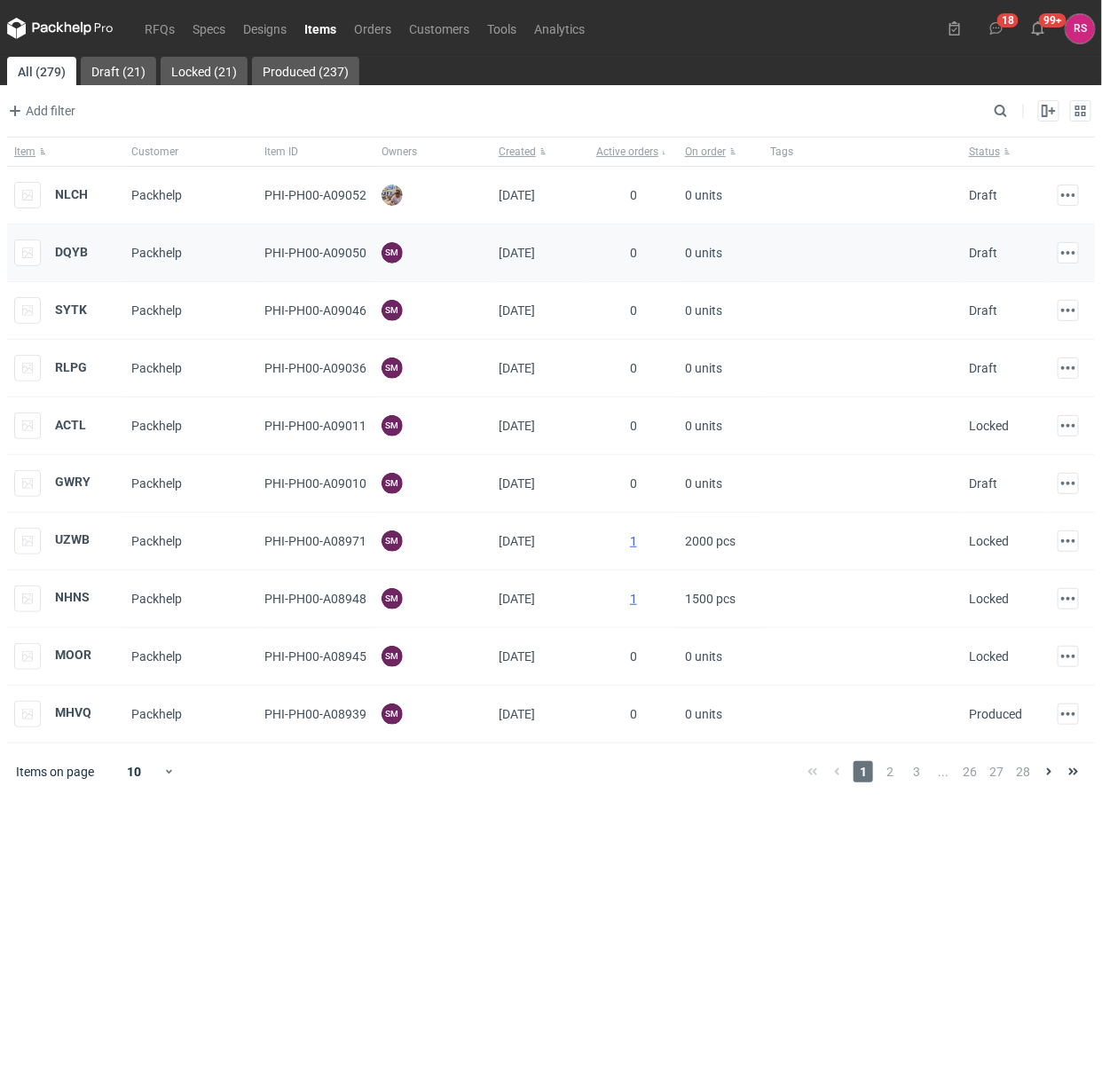
click at [91, 255] on div "DQYB" at bounding box center [65, 254] width 117 height 58
click at [65, 255] on strong "DQYB" at bounding box center [71, 252] width 33 height 14
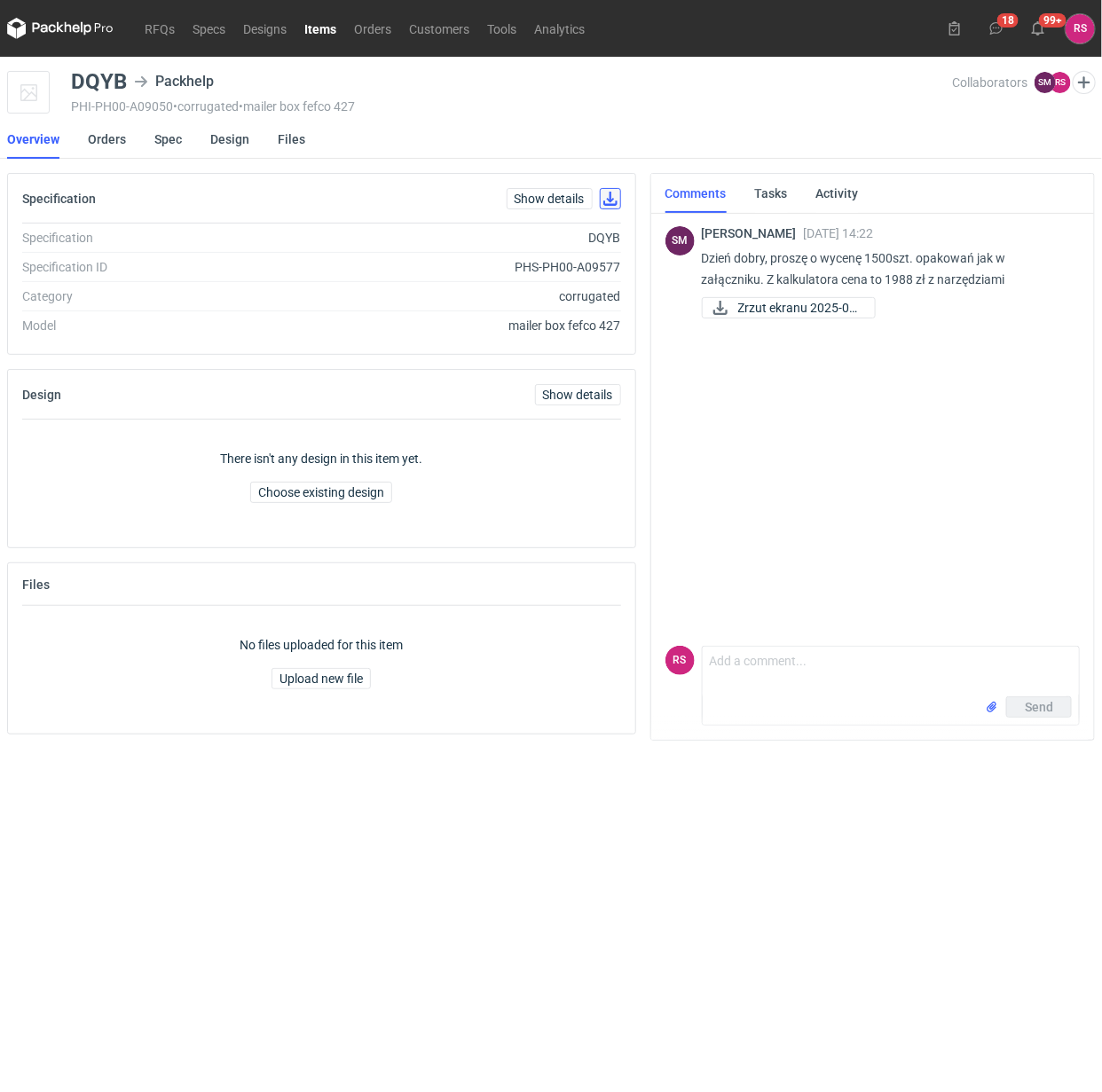
click at [611, 196] on button "button" at bounding box center [610, 198] width 21 height 21
click at [786, 309] on span "Zrzut ekranu 2025-09..." at bounding box center [799, 308] width 122 height 20
click at [787, 661] on textarea "Comment message" at bounding box center [891, 672] width 377 height 50
type textarea "Dzień dobry, nasza kalkulac"
drag, startPoint x: 903, startPoint y: 666, endPoint x: 702, endPoint y: 664, distance: 201.5
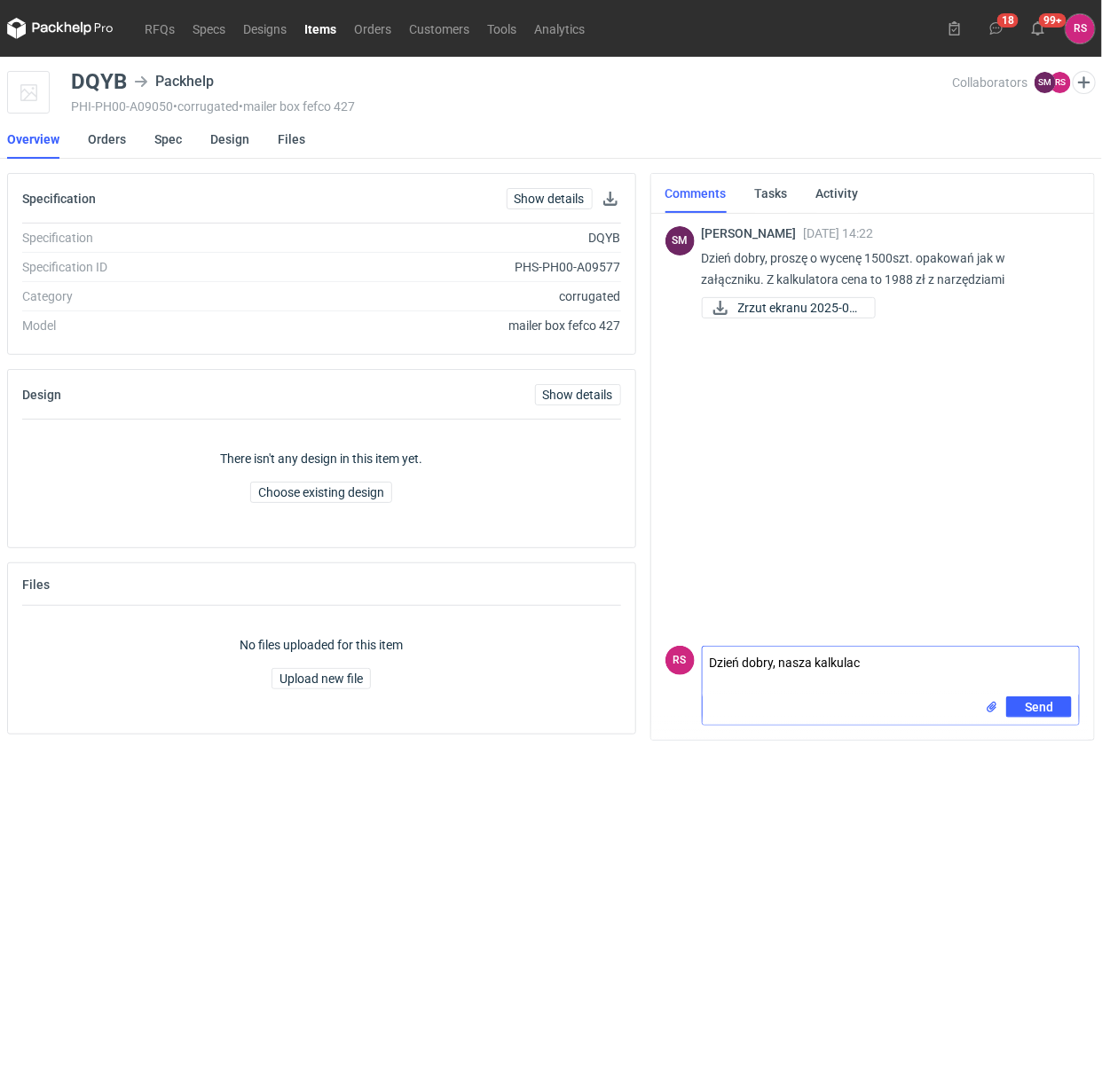
click at [703, 664] on textarea "Dzień dobry, nasza kalkulac" at bounding box center [891, 672] width 377 height 50
click at [1058, 328] on div "SM Sebastian Markut 10 Sep 2025 14:22 Dzień dobry, proszę o wycenę 1500szt. opa…" at bounding box center [873, 271] width 415 height 122
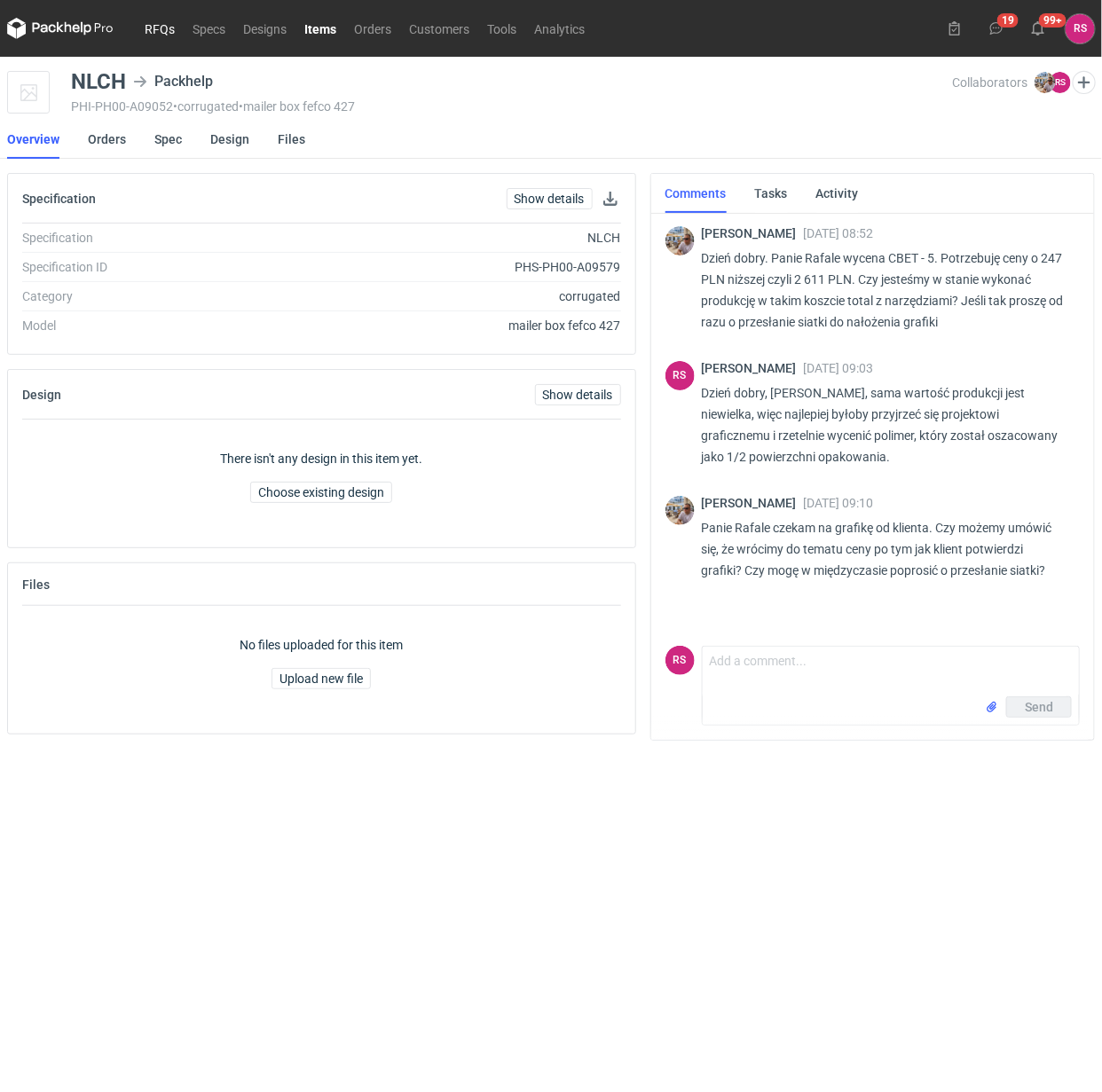
click at [151, 28] on link "RFQs" at bounding box center [160, 28] width 48 height 21
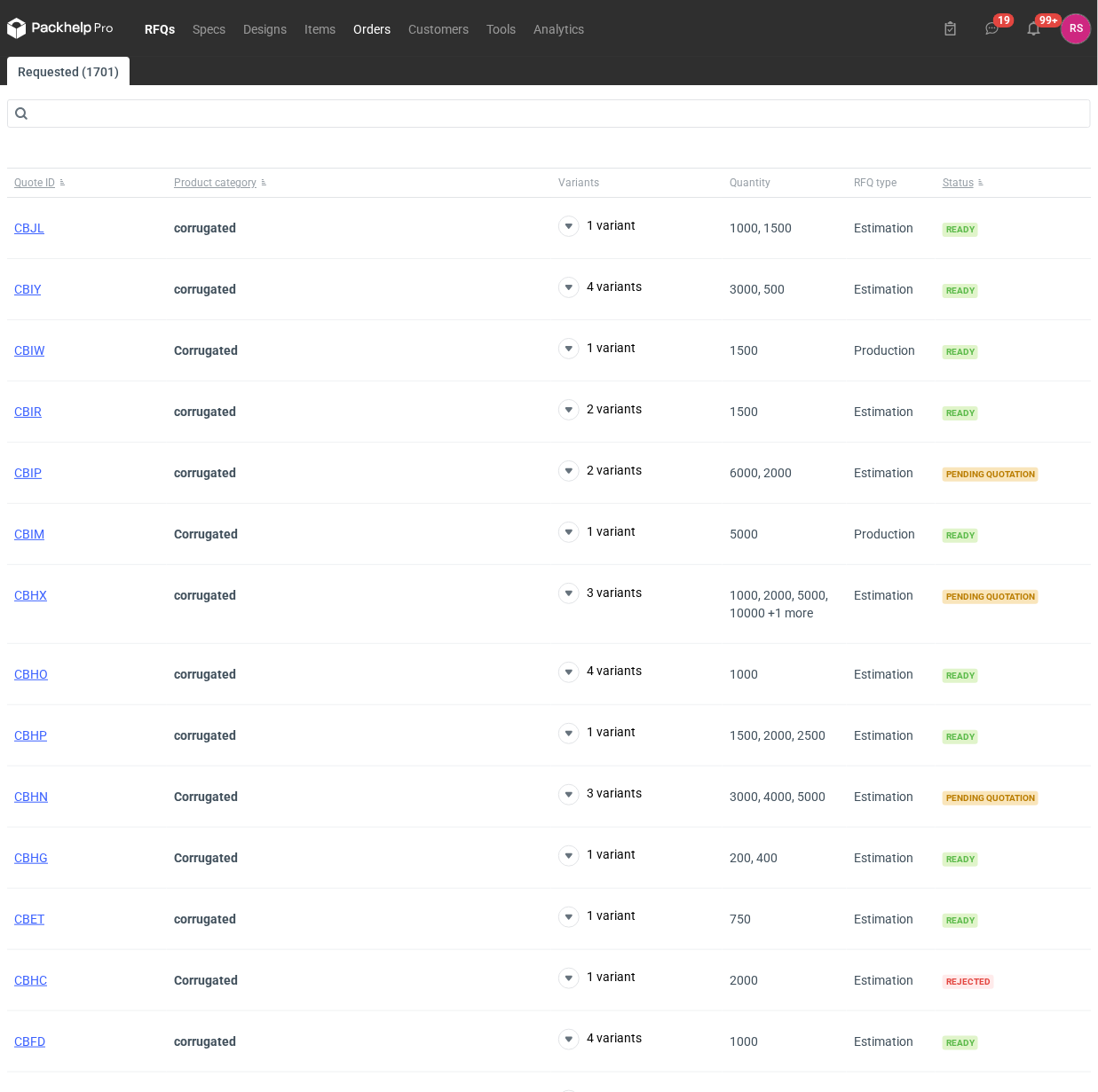
click at [375, 27] on link "Orders" at bounding box center [371, 28] width 55 height 21
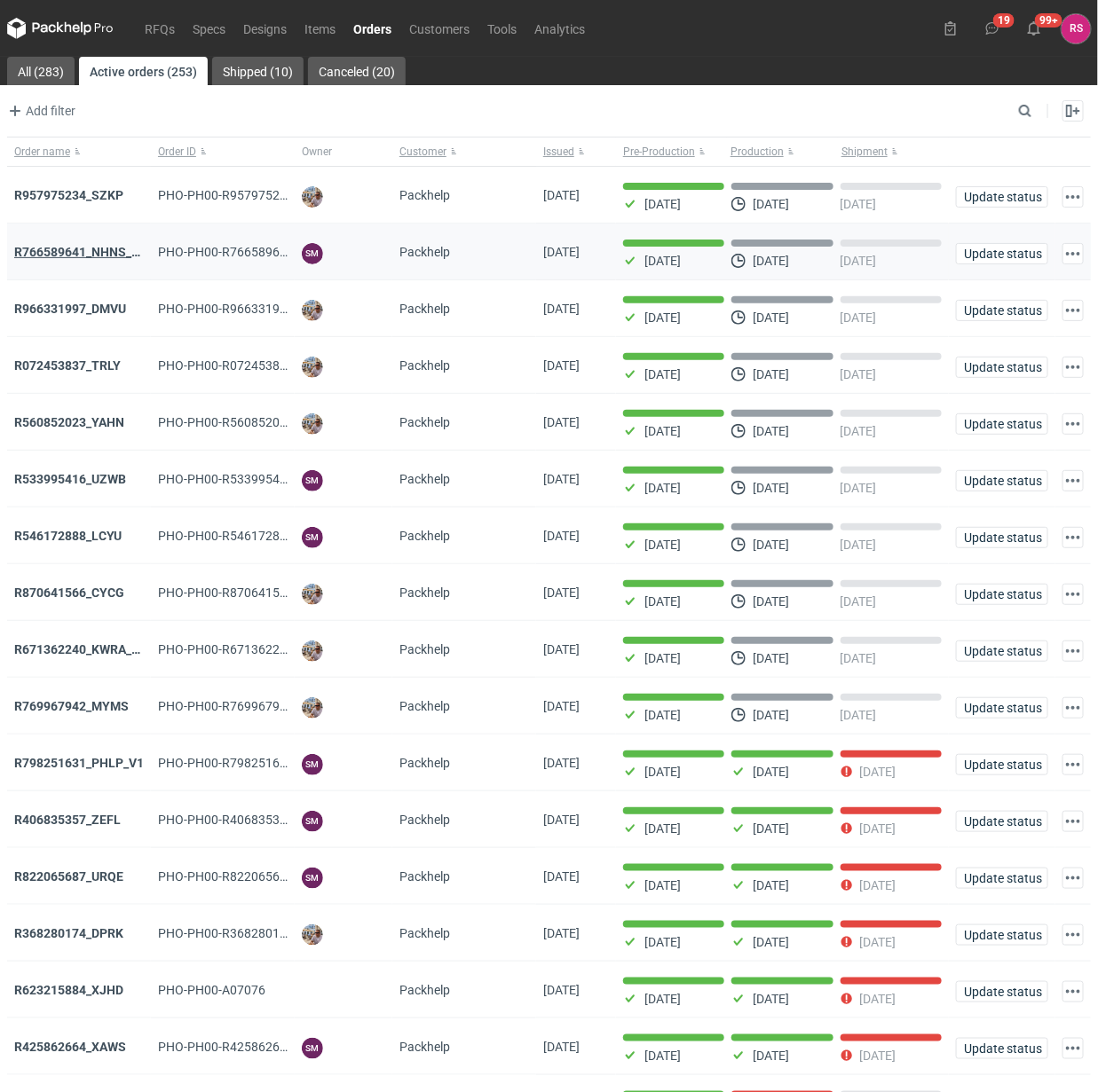
click at [65, 247] on strong "R766589641_NHNS_LUSD" at bounding box center [88, 252] width 148 height 14
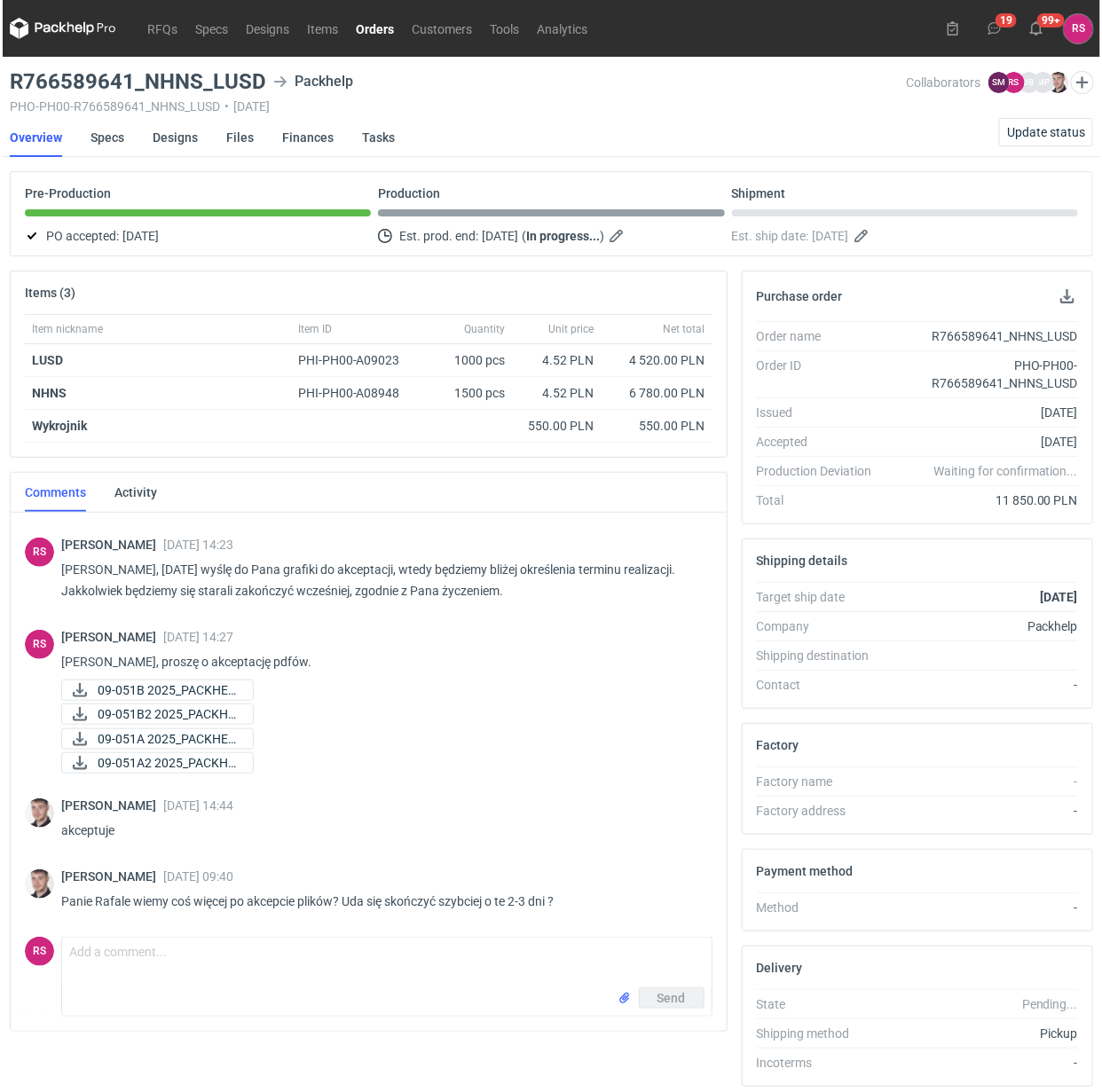
scroll to position [380, 0]
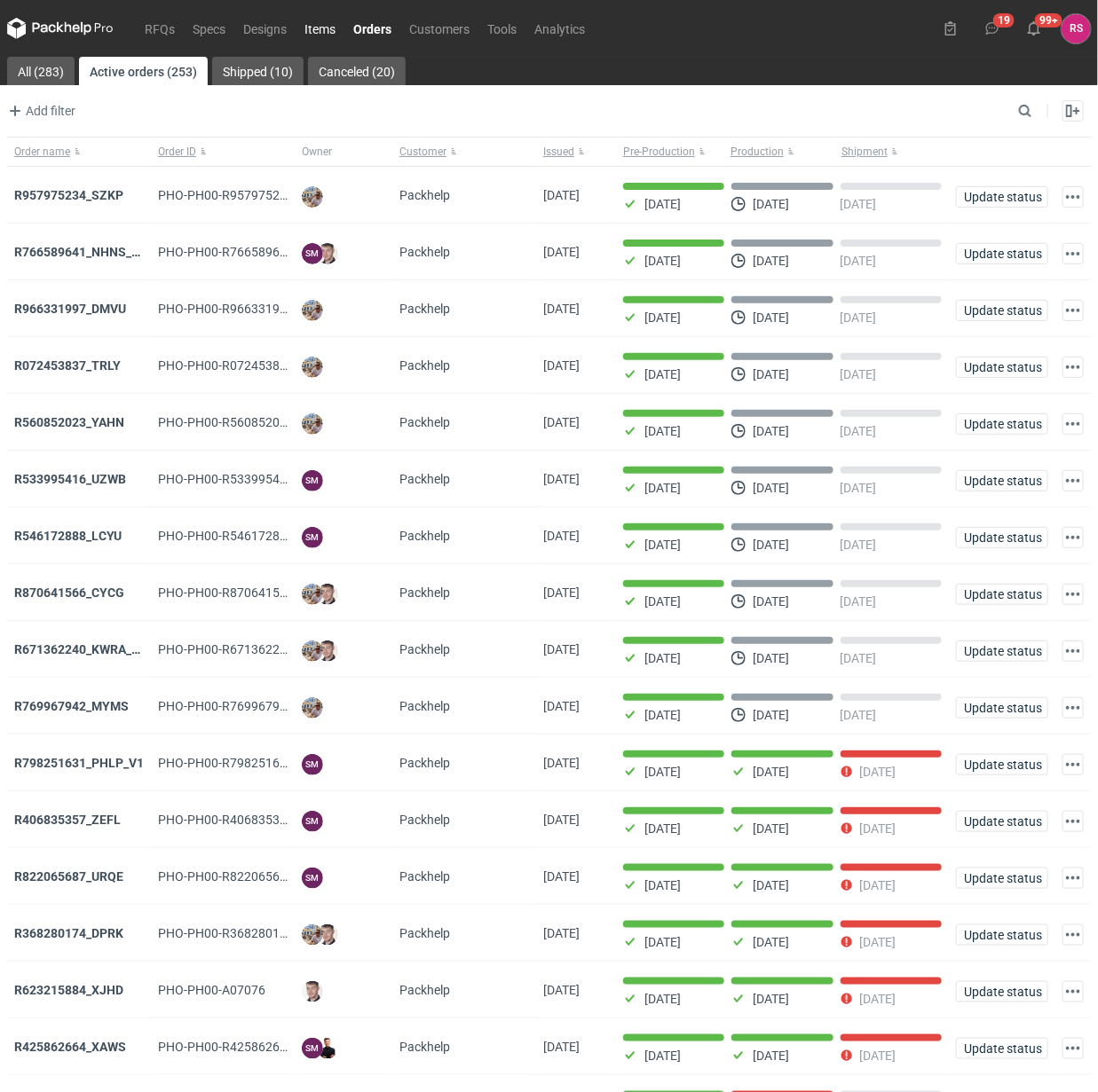
click at [312, 33] on link "Items" at bounding box center [320, 28] width 49 height 21
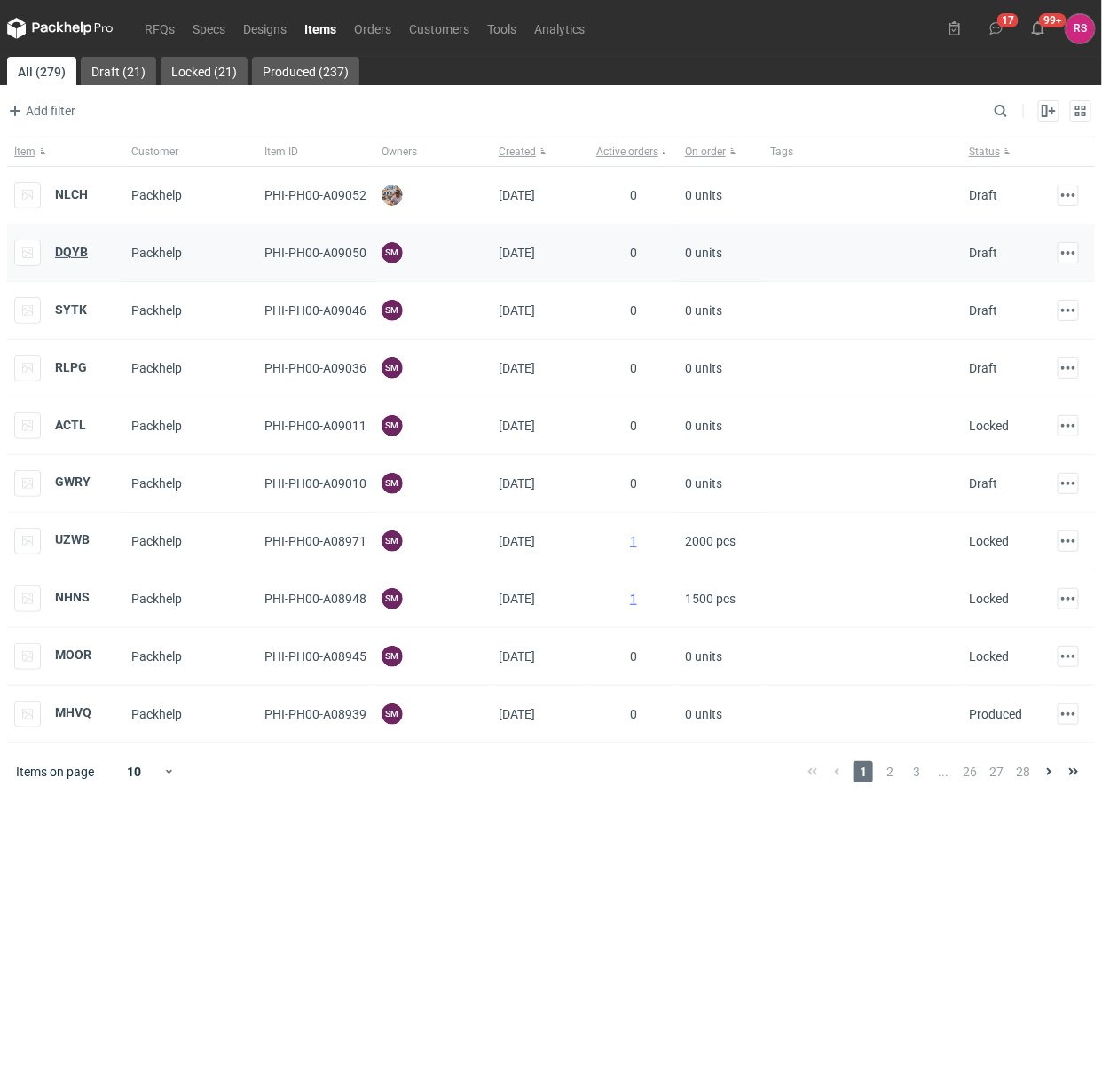
click at [75, 253] on strong "DQYB" at bounding box center [71, 252] width 33 height 14
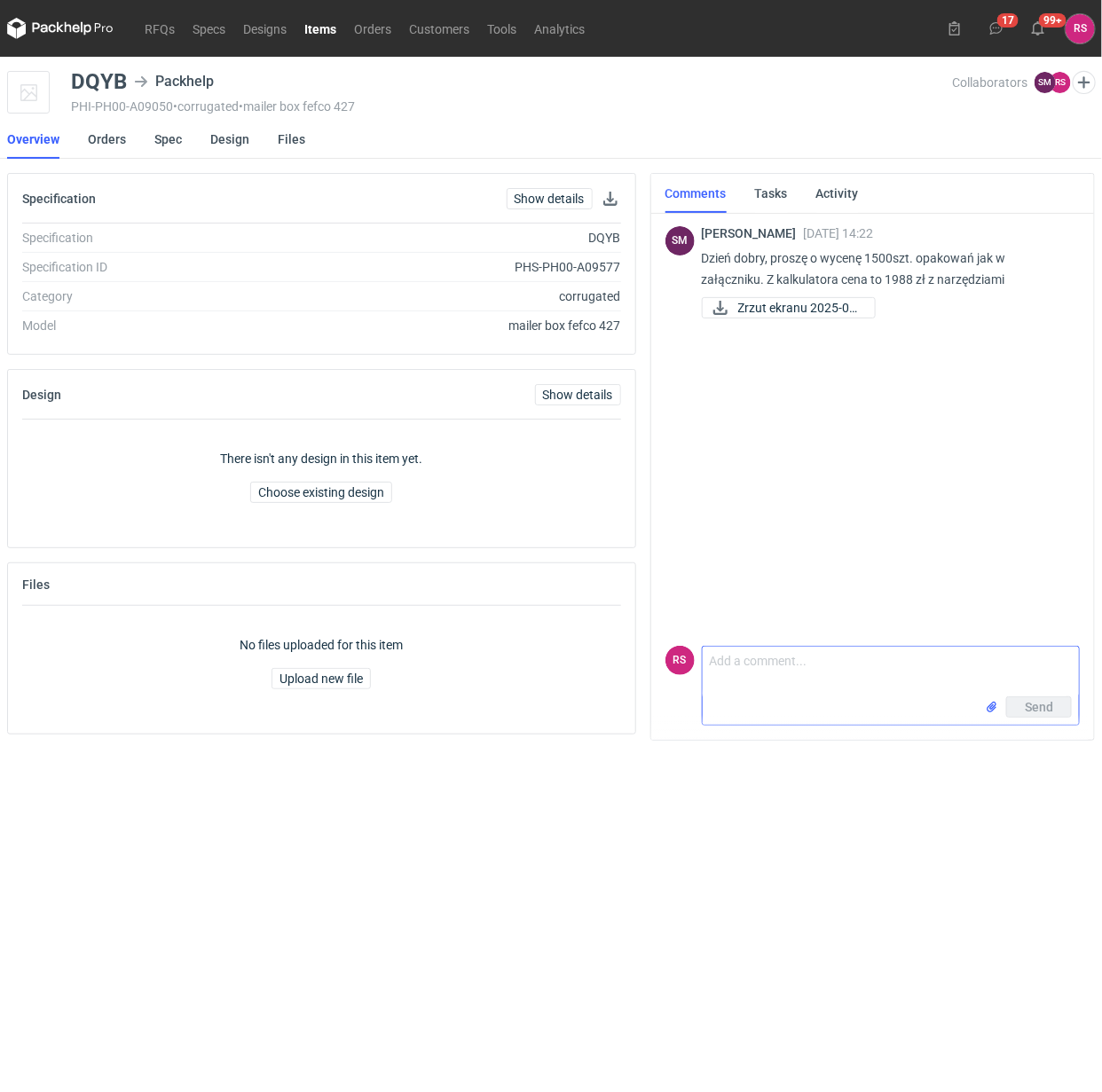
click at [815, 663] on textarea "Comment message" at bounding box center [891, 672] width 377 height 50
click at [879, 666] on textarea "Panie Sebastianie," at bounding box center [891, 672] width 377 height 50
paste textarea "215x150x50 zew Konstrukcja: Fefco 427 Fala E brąz/brąz 380g wykrojnik: 650zł - …"
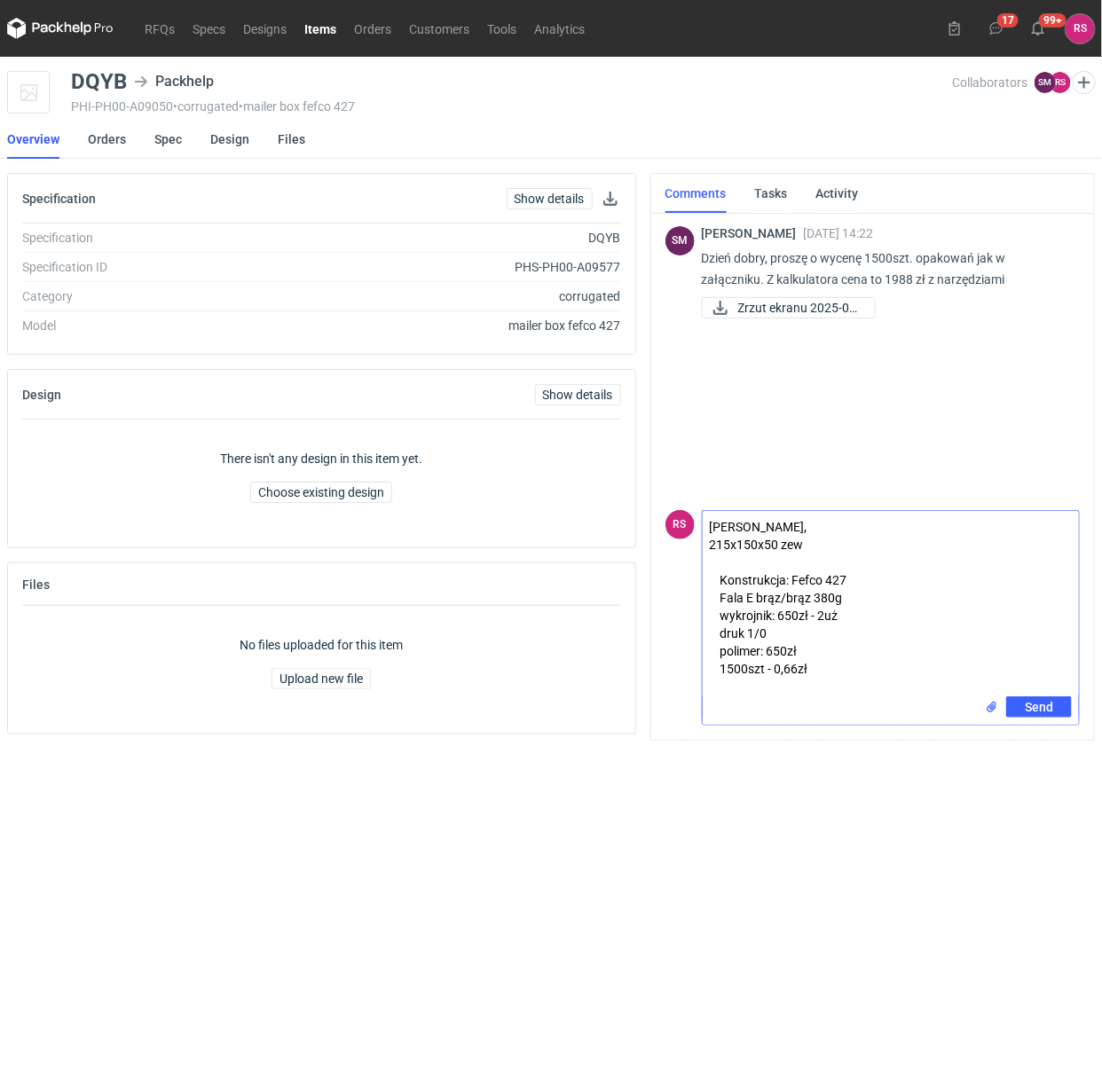
click at [884, 526] on textarea "Panie Sebastianie, 215x150x50 zew Konstrukcja: Fefco 427 Fala E brąz/brąz 380g …" at bounding box center [891, 603] width 377 height 185
click at [881, 551] on textarea "Panie Sebastianie, oto kalkulacja przy założeniu dwóch użytków 215x150x50 zew K…" at bounding box center [891, 603] width 377 height 185
click at [901, 658] on textarea "Panie Sebastianie, oto kalkulacja przy założeniu dwóch użytków 215x150x50 zew. …" at bounding box center [891, 603] width 377 height 185
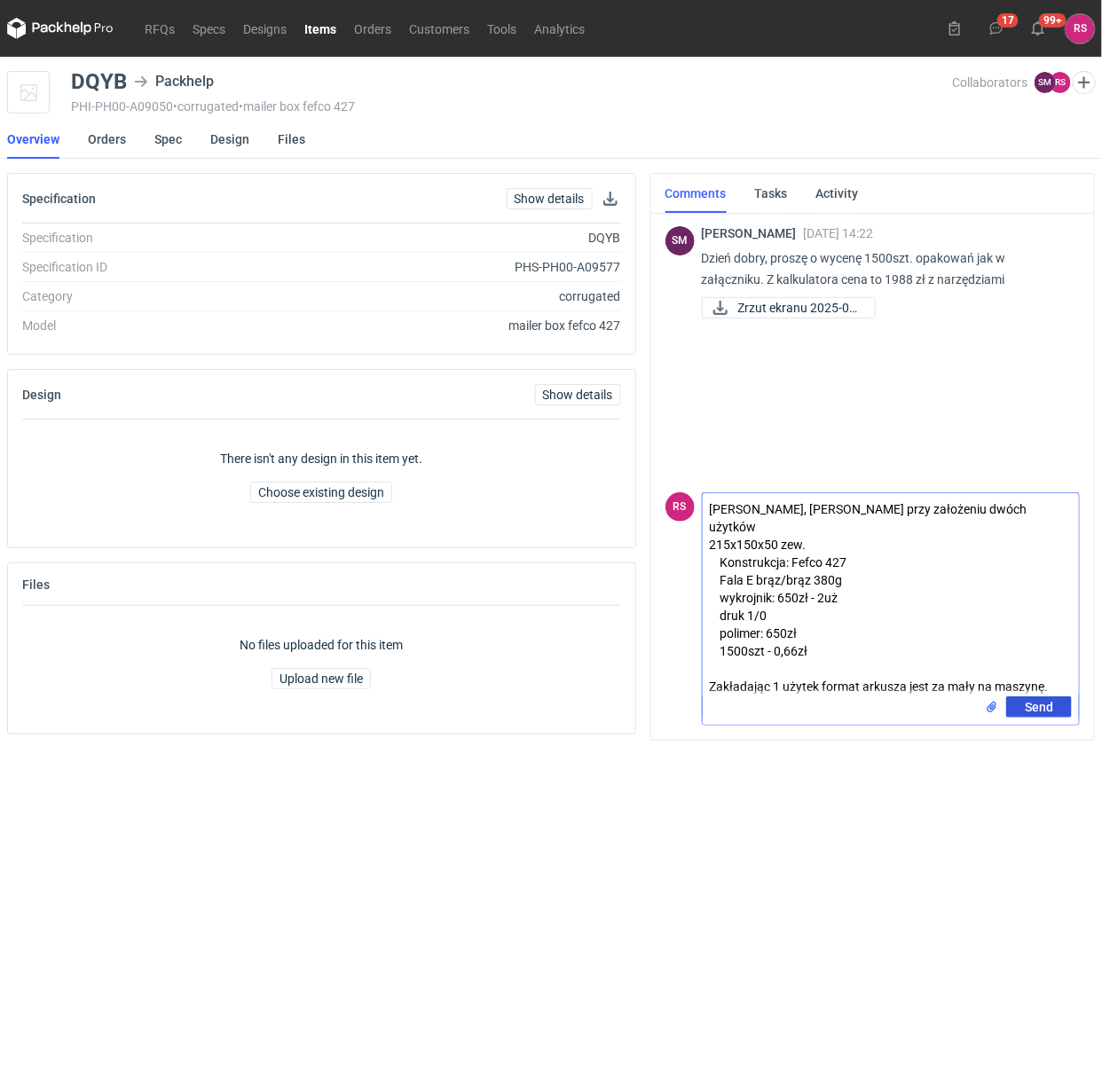
type textarea "[PERSON_NAME], [PERSON_NAME] przy założeniu dwóch użytków 215x150x50 zew. Konst…"
click at [1053, 706] on button "Send" at bounding box center [1039, 707] width 66 height 21
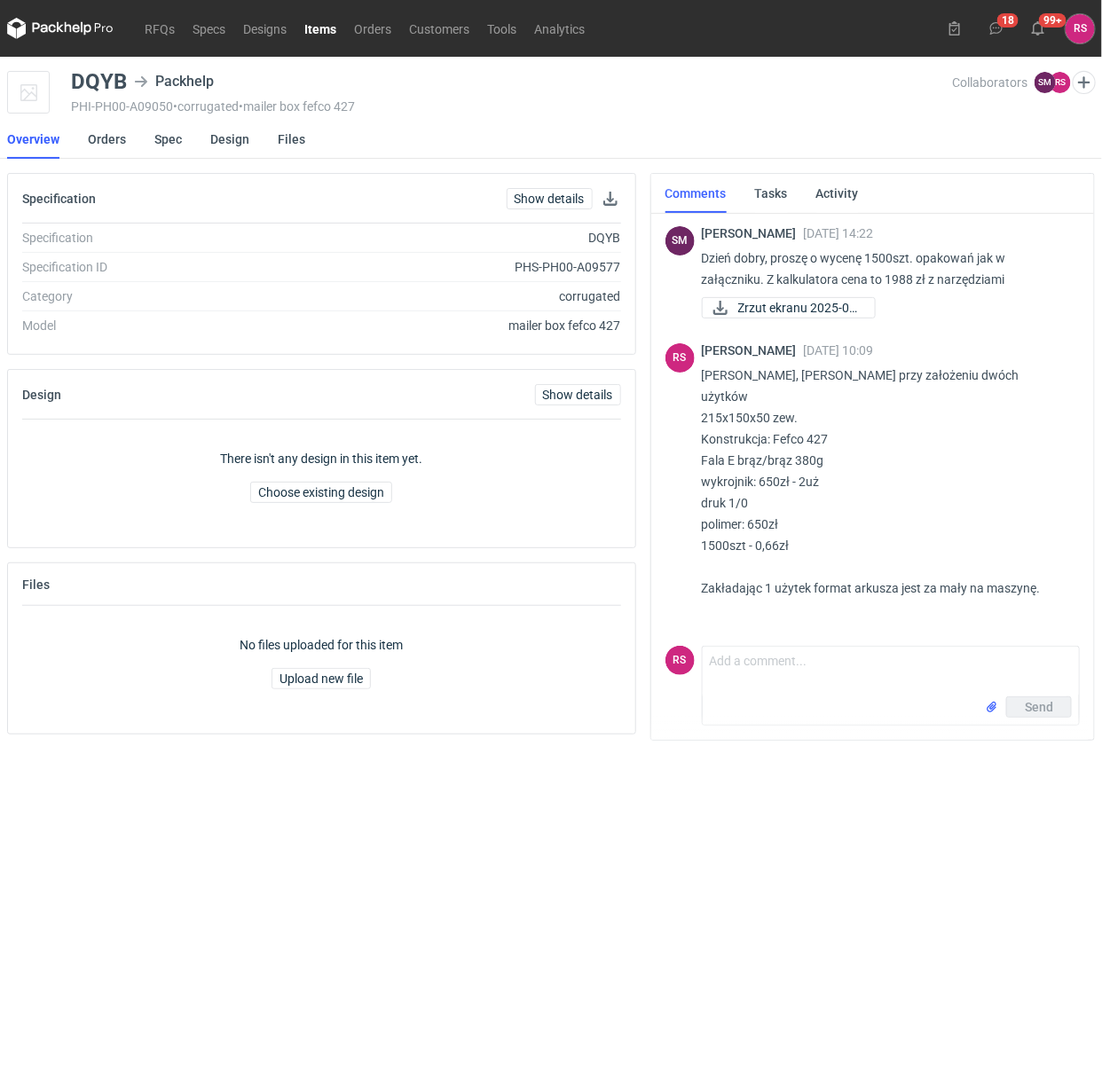
click at [321, 29] on link "Items" at bounding box center [321, 28] width 50 height 21
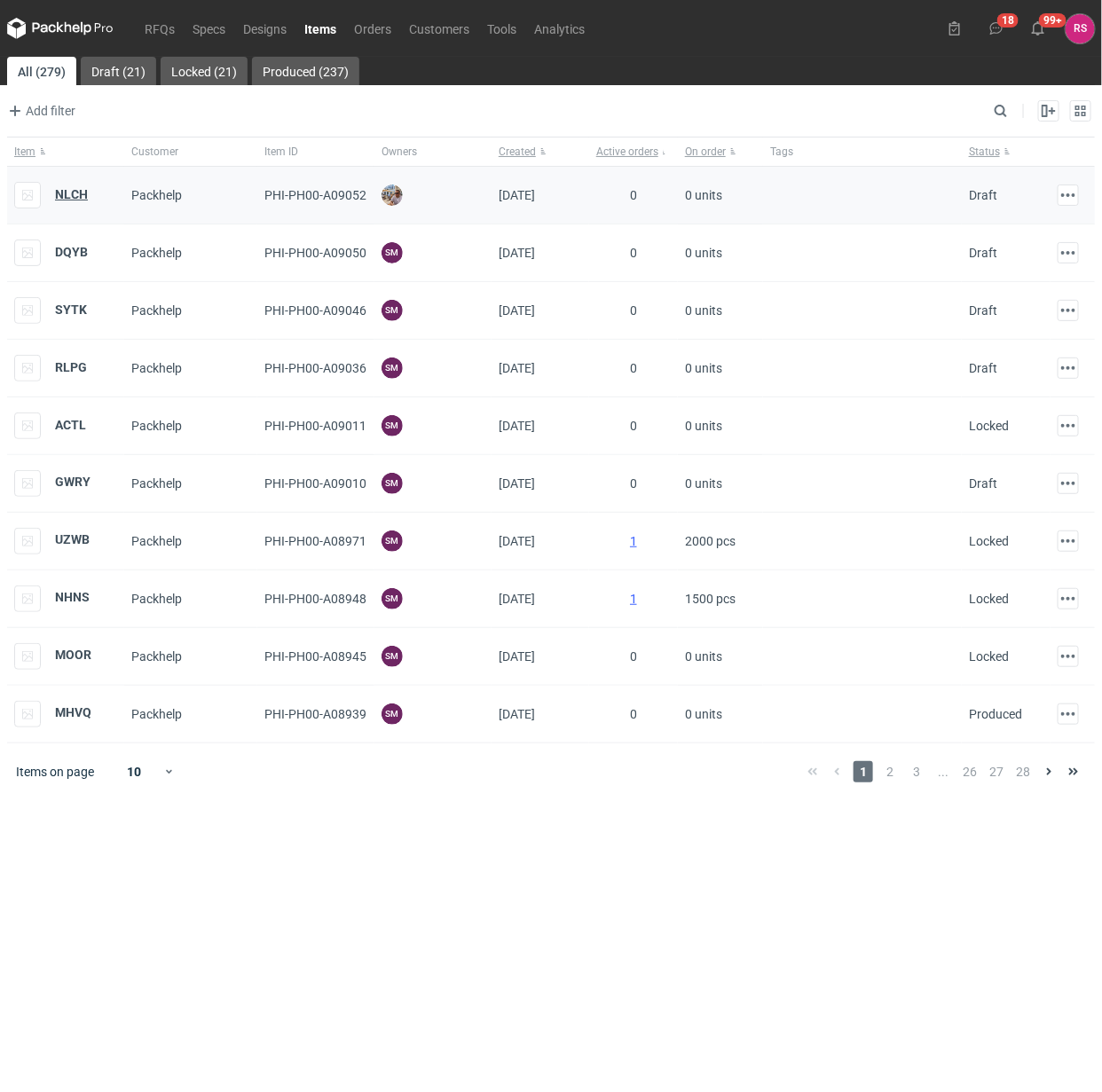
click at [75, 196] on strong "NLCH" at bounding box center [71, 194] width 33 height 14
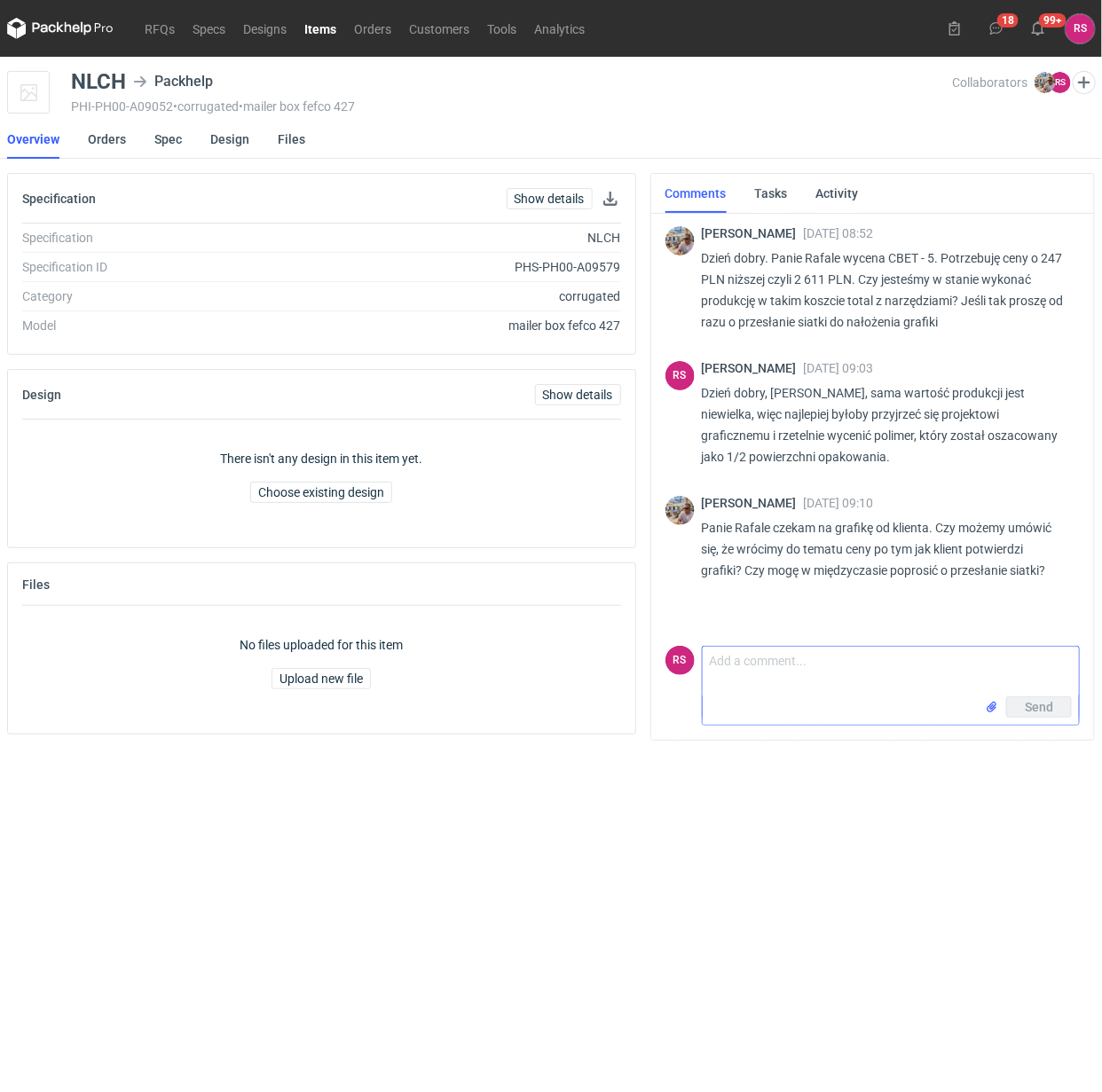
click at [784, 668] on textarea "Comment message" at bounding box center [891, 672] width 377 height 50
type textarea "Przesyłam siatkę."
click at [1041, 706] on span "Send" at bounding box center [1039, 707] width 28 height 12
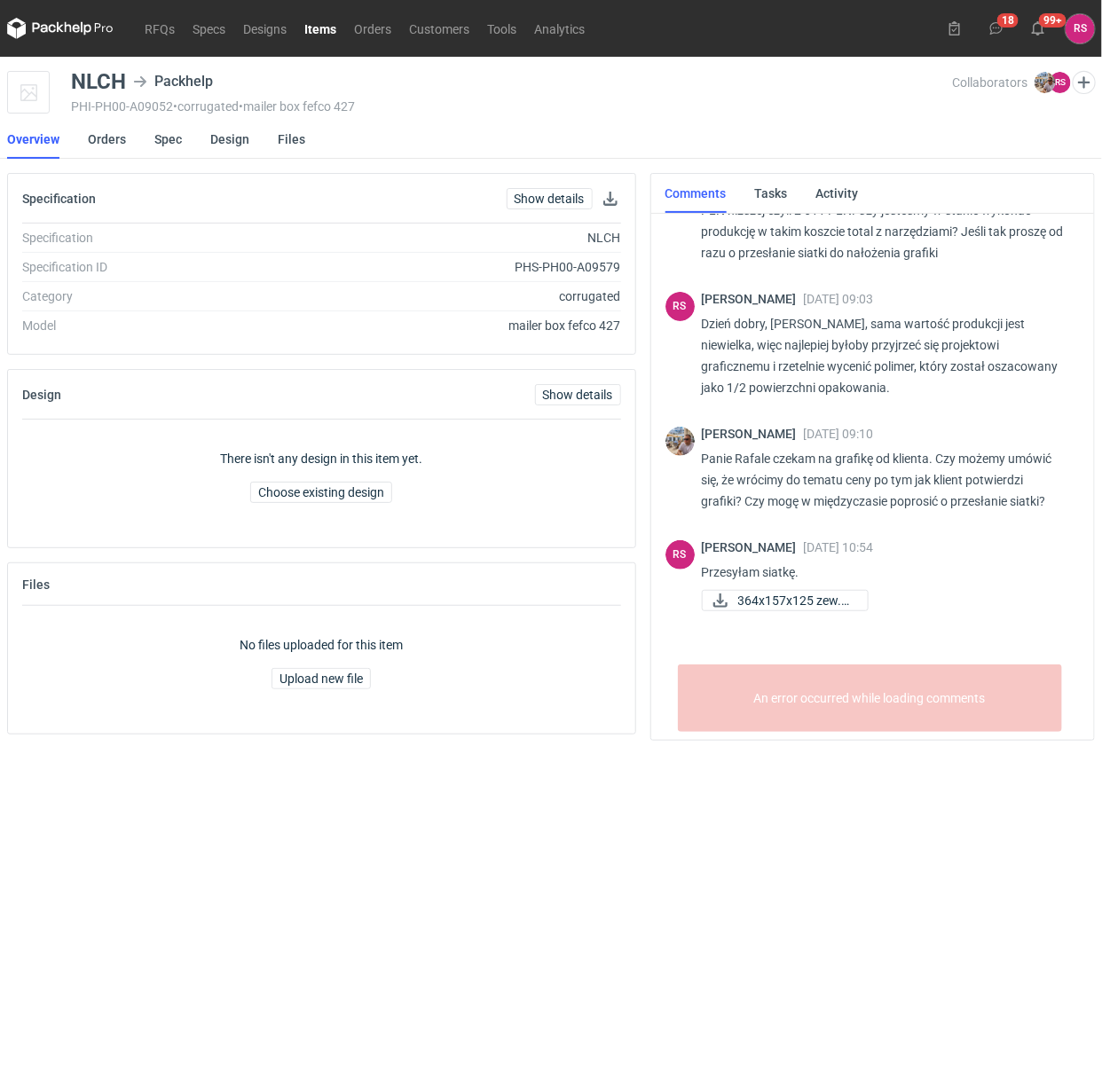
scroll to position [63, 0]
